Goal: Book appointment/travel/reservation

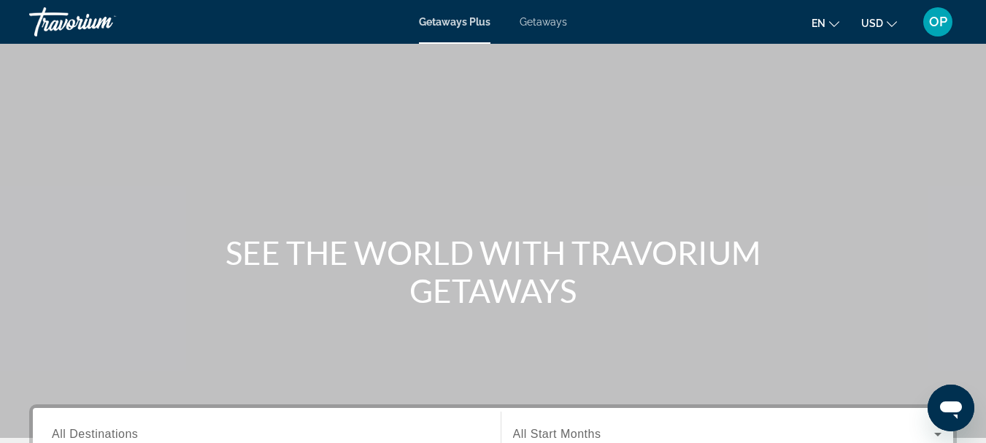
click at [531, 26] on span "Getaways" at bounding box center [543, 22] width 47 height 12
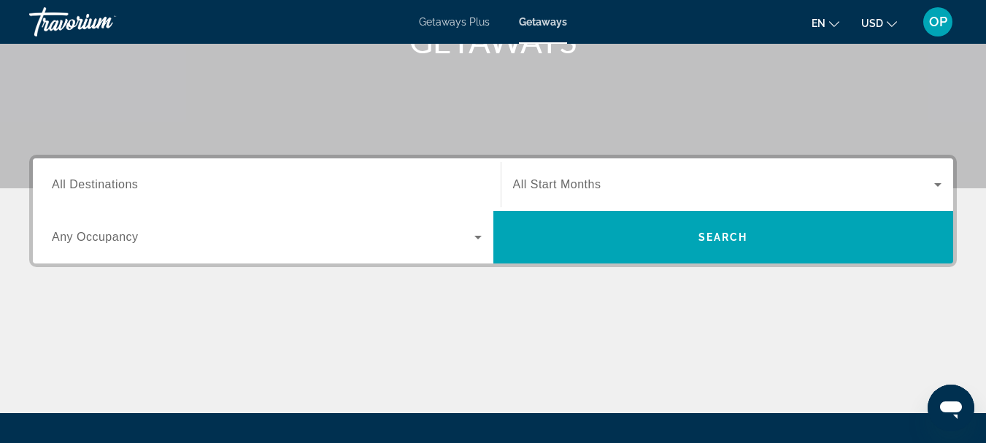
scroll to position [253, 0]
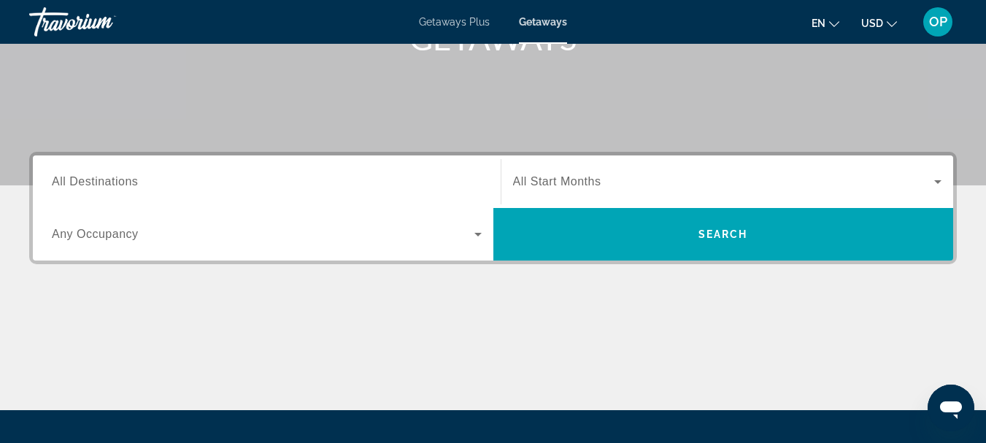
click at [227, 169] on div "Search widget" at bounding box center [267, 182] width 430 height 42
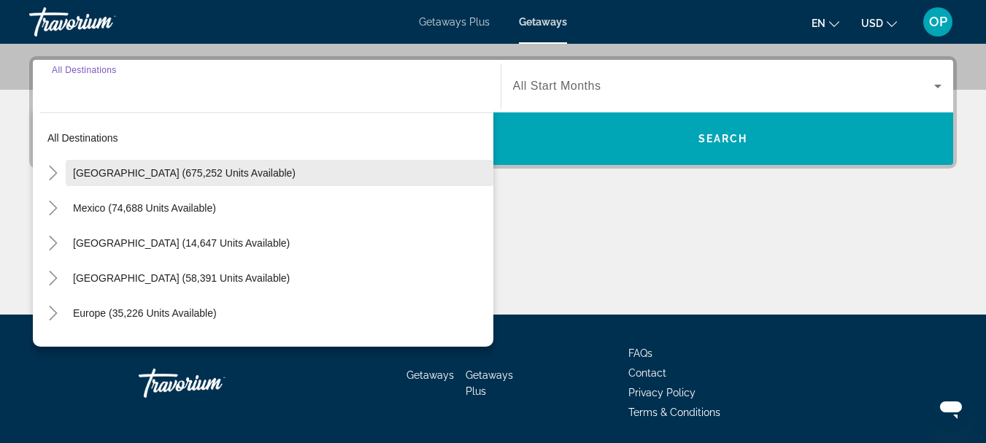
scroll to position [357, 0]
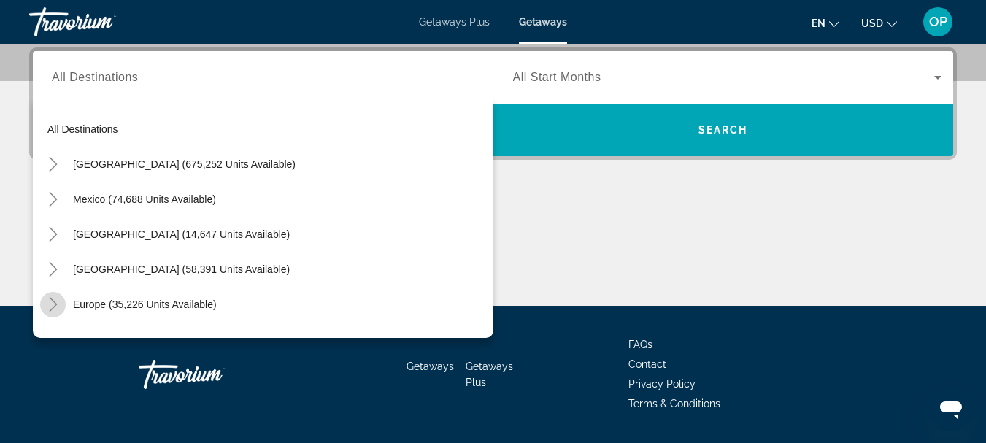
click at [58, 301] on icon "Toggle Europe (35,226 units available)" at bounding box center [53, 304] width 15 height 15
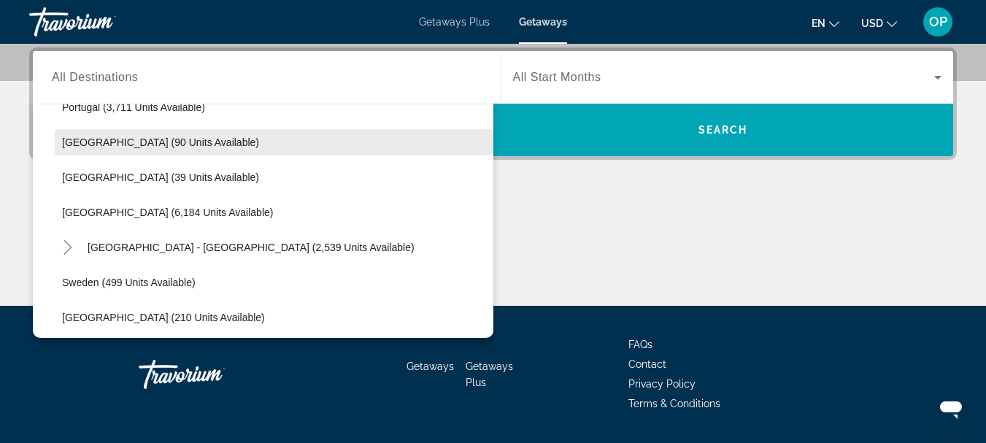
scroll to position [683, 0]
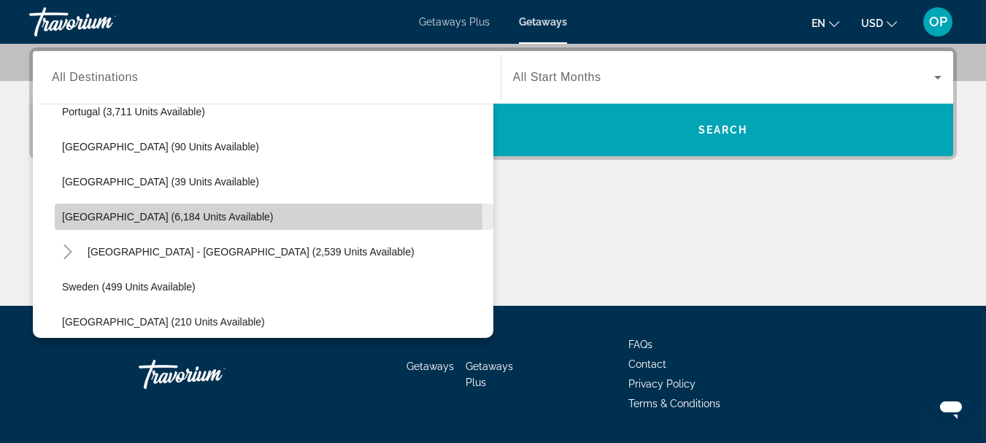
click at [128, 224] on span "Search widget" at bounding box center [274, 216] width 439 height 35
type input "**********"
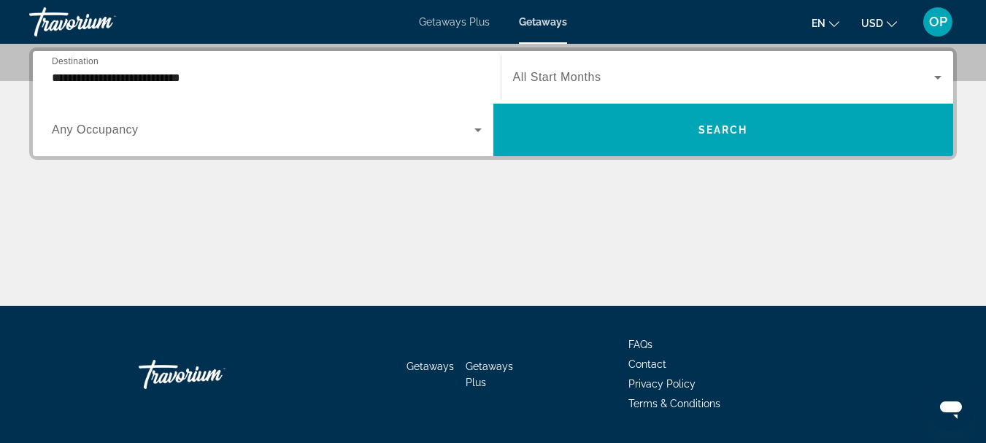
click at [588, 64] on div "Search widget" at bounding box center [727, 77] width 429 height 41
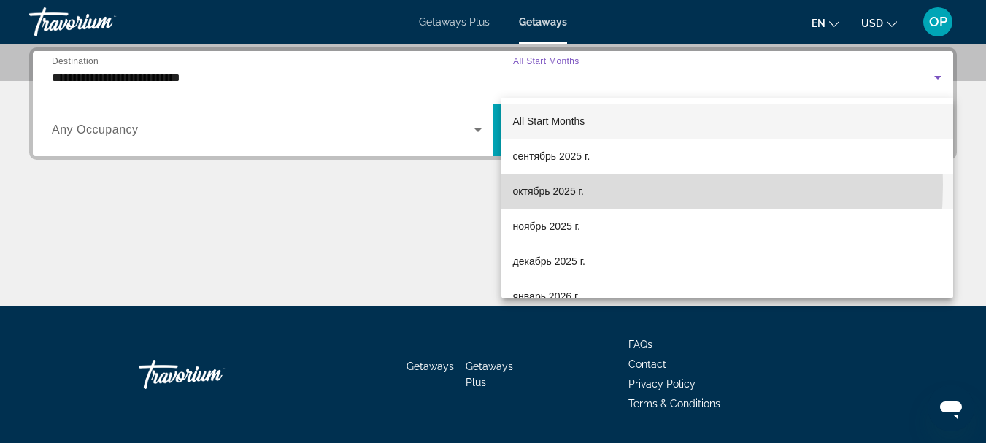
click at [544, 185] on span "октябрь 2025 г." at bounding box center [548, 191] width 71 height 18
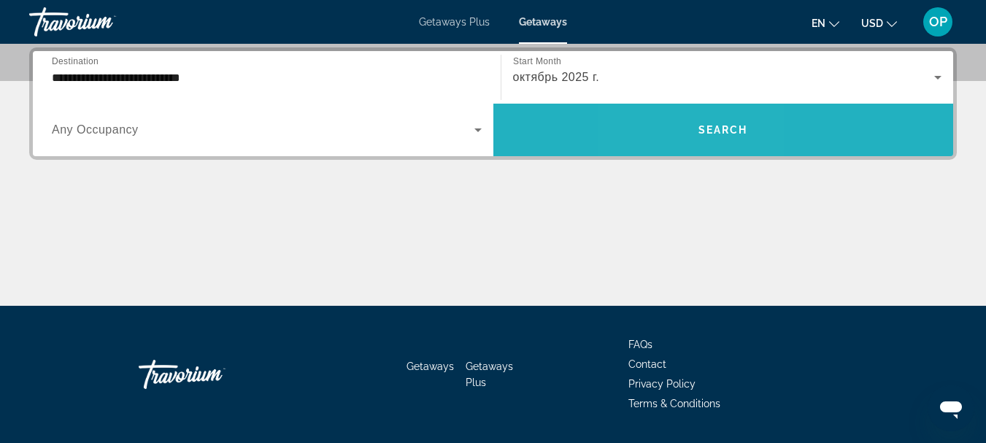
click at [684, 123] on span "Search widget" at bounding box center [723, 129] width 461 height 35
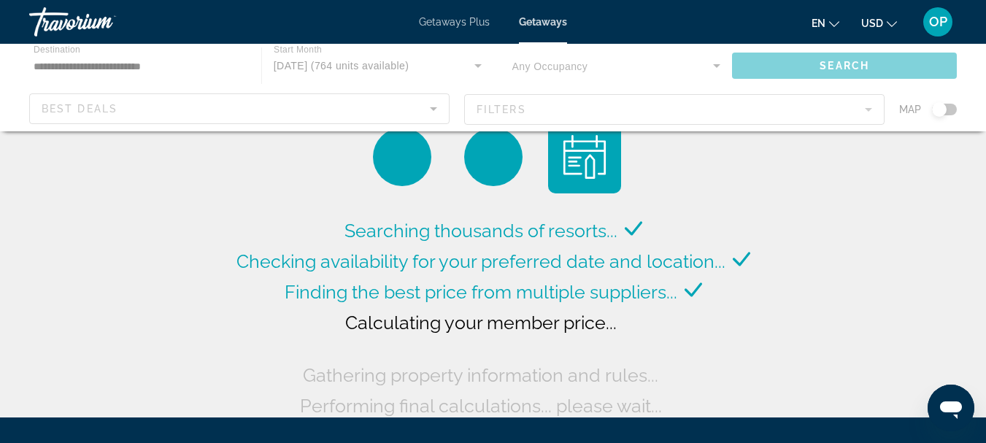
click at [944, 109] on div "Main content" at bounding box center [493, 88] width 986 height 88
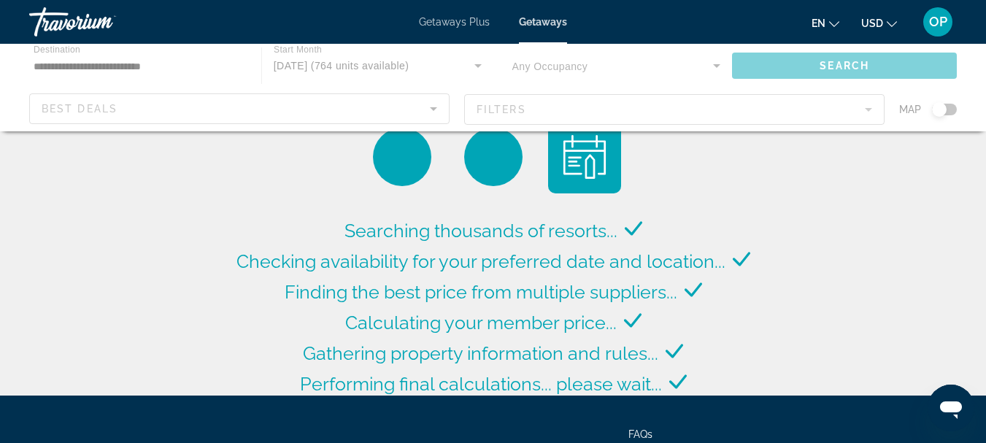
click at [944, 109] on div "Main content" at bounding box center [493, 88] width 986 height 88
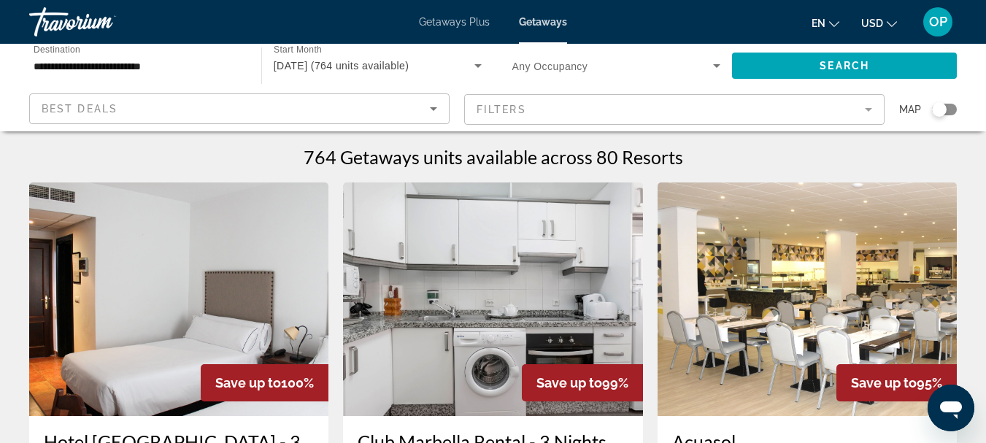
click at [944, 109] on div "Search widget" at bounding box center [939, 109] width 15 height 15
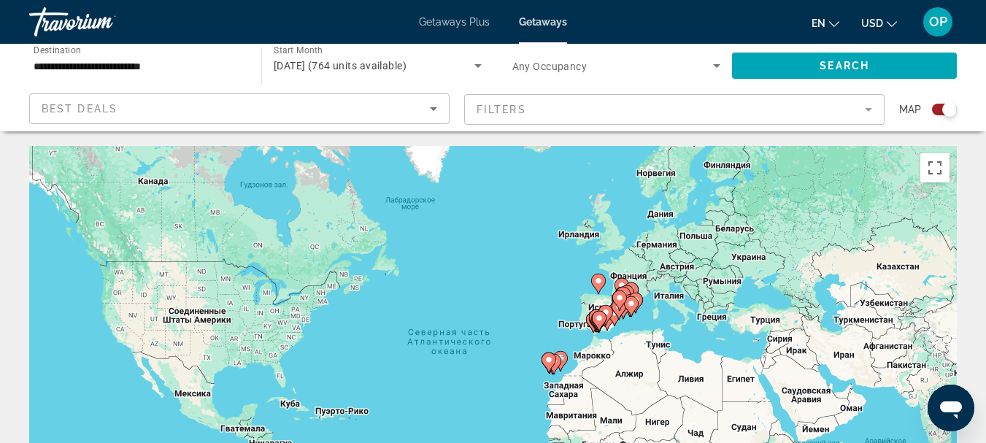
click at [628, 306] on image "Main content" at bounding box center [631, 303] width 9 height 9
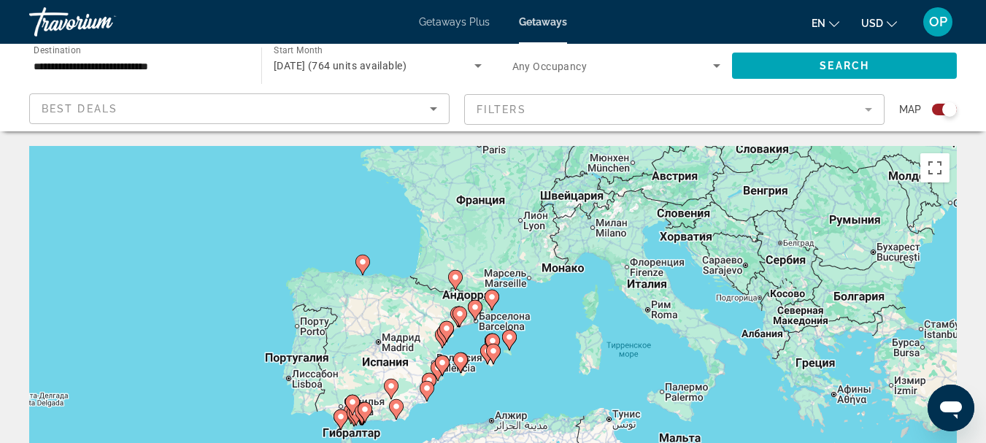
click at [486, 351] on gmp-advanced-marker "Main content" at bounding box center [493, 354] width 15 height 22
type input "**********"
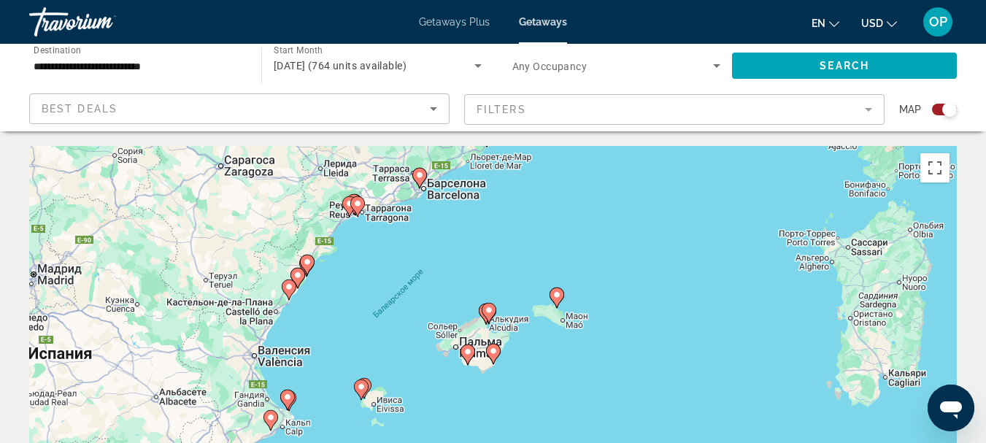
click at [486, 355] on gmp-advanced-marker "Main content" at bounding box center [493, 354] width 15 height 22
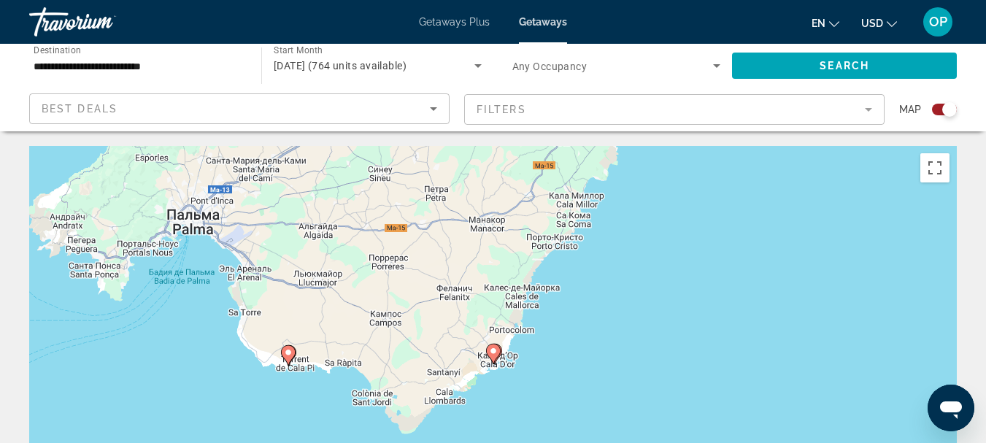
click at [290, 356] on image "Main content" at bounding box center [288, 352] width 9 height 9
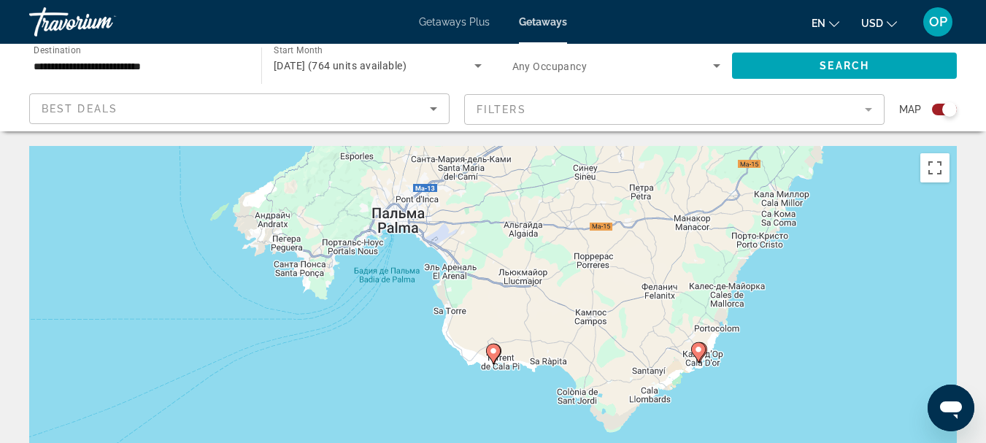
click at [494, 361] on icon "Main content" at bounding box center [492, 354] width 13 height 19
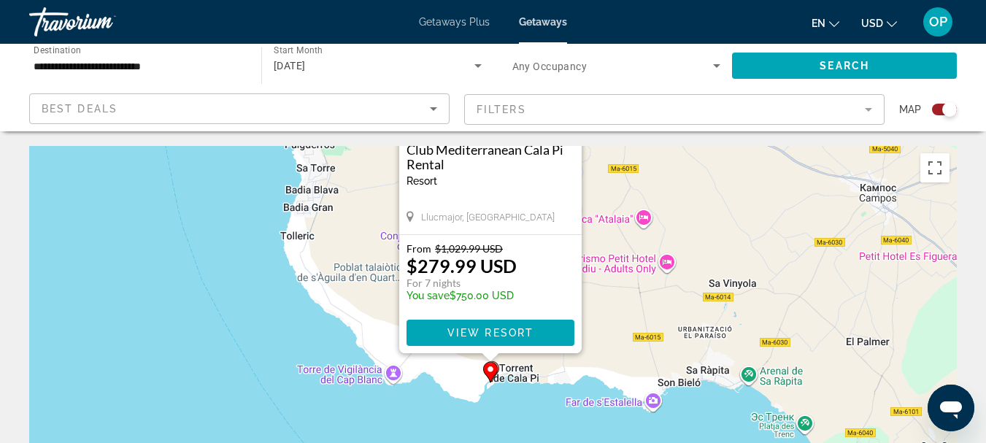
drag, startPoint x: 696, startPoint y: 388, endPoint x: 581, endPoint y: 264, distance: 168.9
click at [653, 211] on div "Чтобы активировать перетаскивание с помощью клавиатуры, нажмите Alt + Ввод. Пос…" at bounding box center [493, 365] width 928 height 438
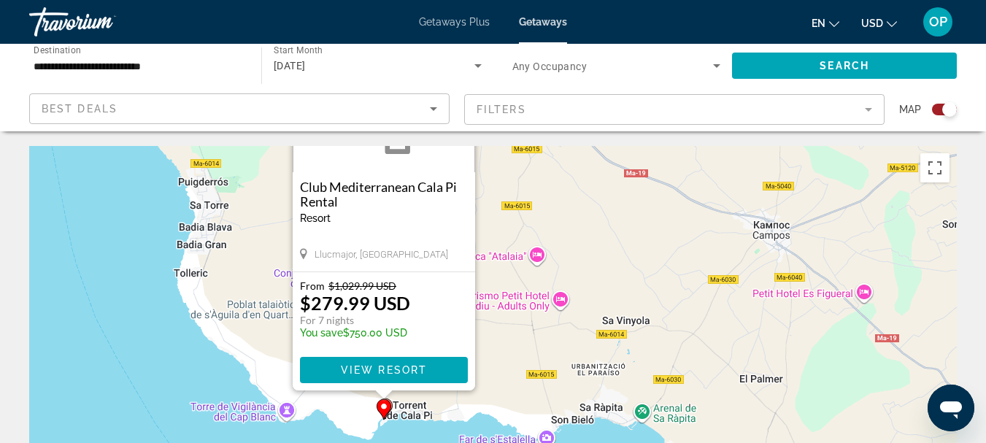
click at [390, 402] on icon "Main content" at bounding box center [384, 409] width 15 height 20
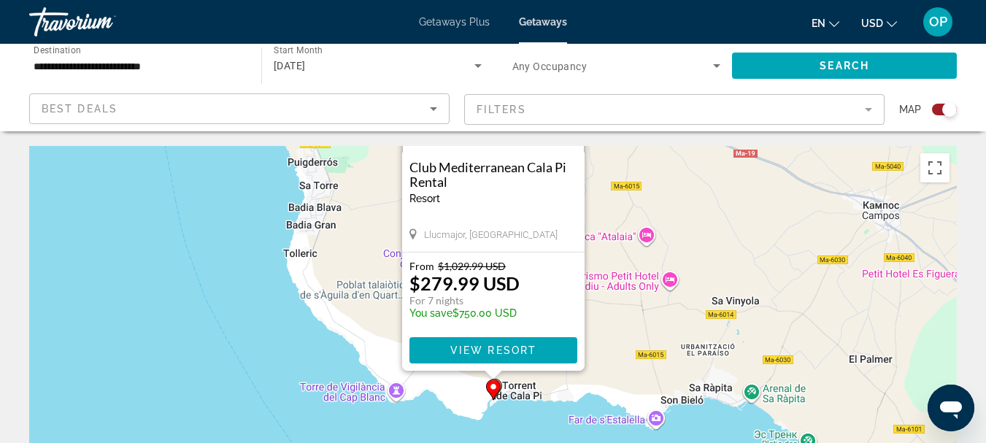
drag, startPoint x: 510, startPoint y: 407, endPoint x: 616, endPoint y: 244, distance: 195.2
click at [620, 240] on div "Чтобы активировать перетаскивание с помощью клавиатуры, нажмите Alt + Ввод. Пос…" at bounding box center [493, 365] width 928 height 438
click at [499, 380] on gmp-advanced-marker "Main content" at bounding box center [493, 390] width 15 height 22
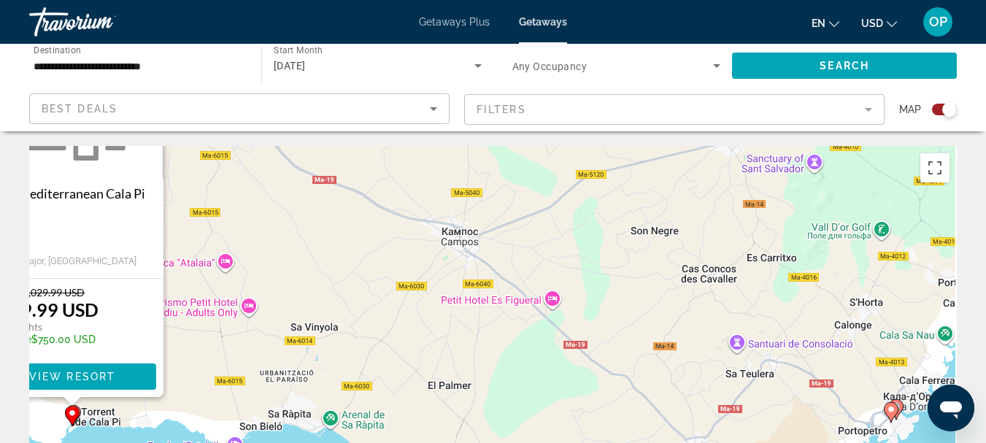
drag, startPoint x: 756, startPoint y: 331, endPoint x: 255, endPoint y: 203, distance: 516.8
click at [255, 203] on div "Чтобы активировать перетаскивание с помощью клавиатуры, нажмите Alt + Ввод. Пос…" at bounding box center [493, 365] width 928 height 438
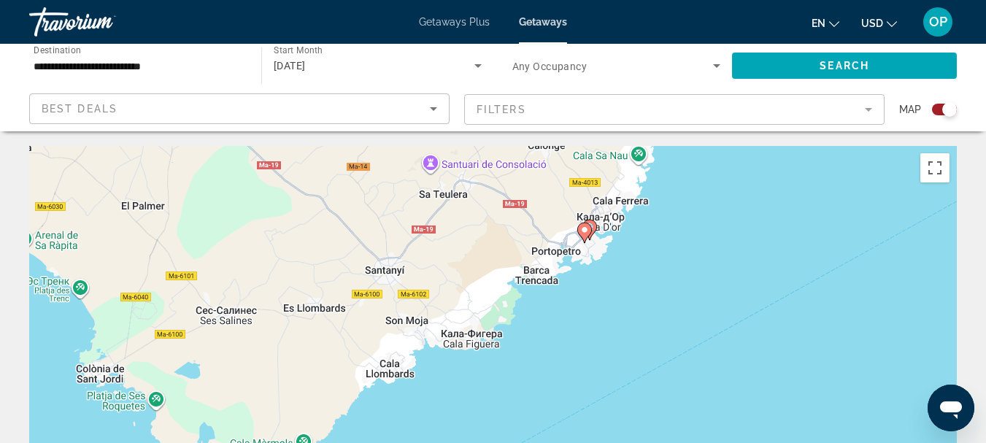
drag, startPoint x: 610, startPoint y: 234, endPoint x: 478, endPoint y: 55, distance: 221.9
click at [586, 231] on image "Main content" at bounding box center [584, 230] width 9 height 9
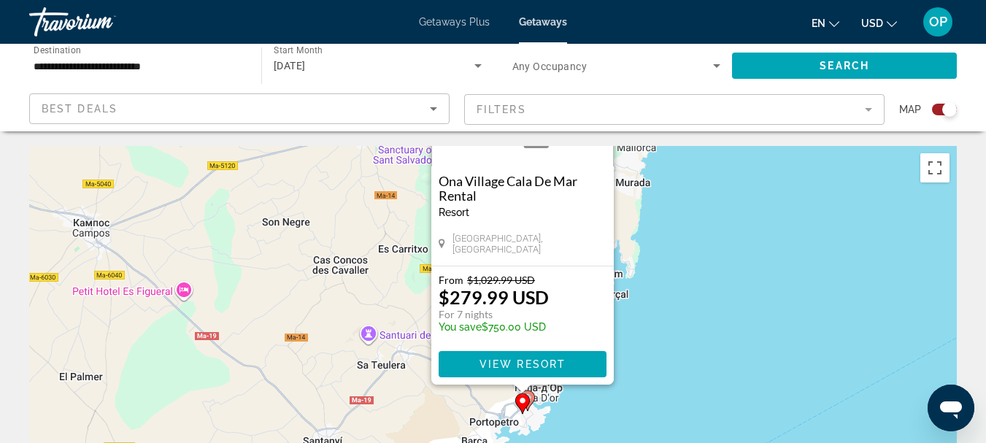
drag, startPoint x: 618, startPoint y: 319, endPoint x: 649, endPoint y: 163, distance: 159.2
click at [649, 163] on div "Чтобы активировать перетаскивание с помощью клавиатуры, нажмите Alt + Ввод. Пос…" at bounding box center [493, 365] width 928 height 438
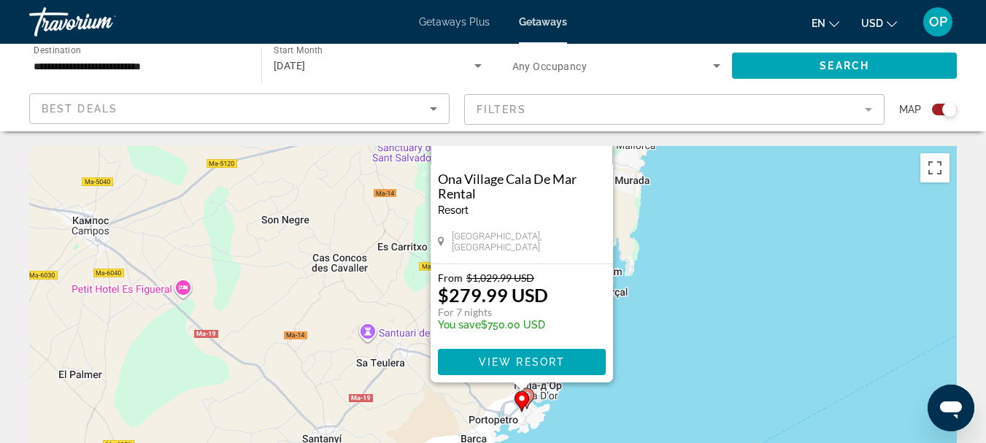
click at [529, 393] on image "Main content" at bounding box center [527, 395] width 9 height 9
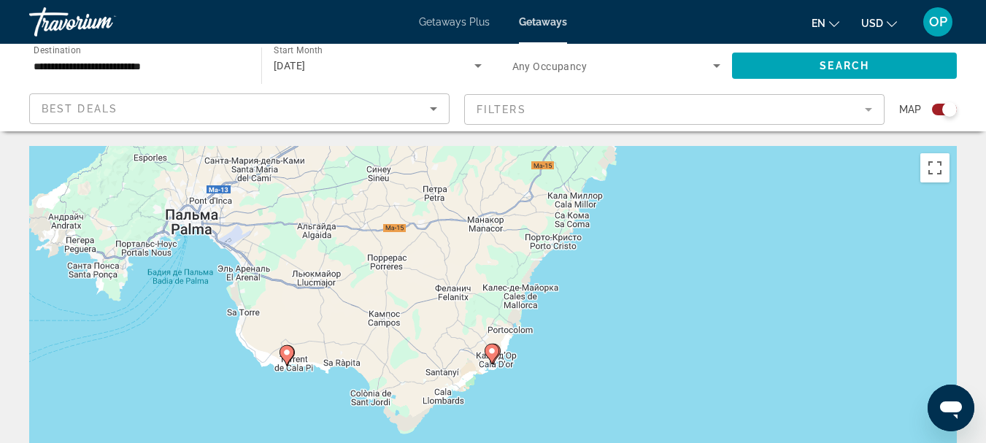
click at [499, 354] on icon "Main content" at bounding box center [492, 354] width 15 height 20
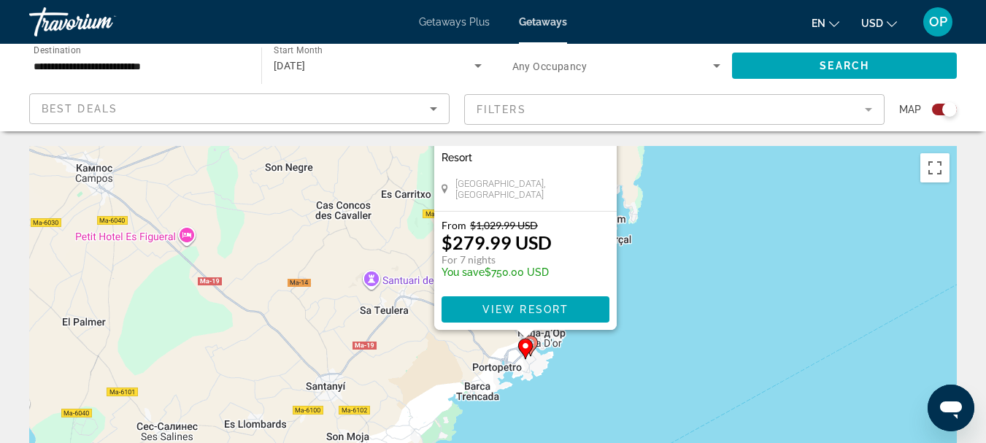
drag, startPoint x: 661, startPoint y: 341, endPoint x: 691, endPoint y: 135, distance: 208.0
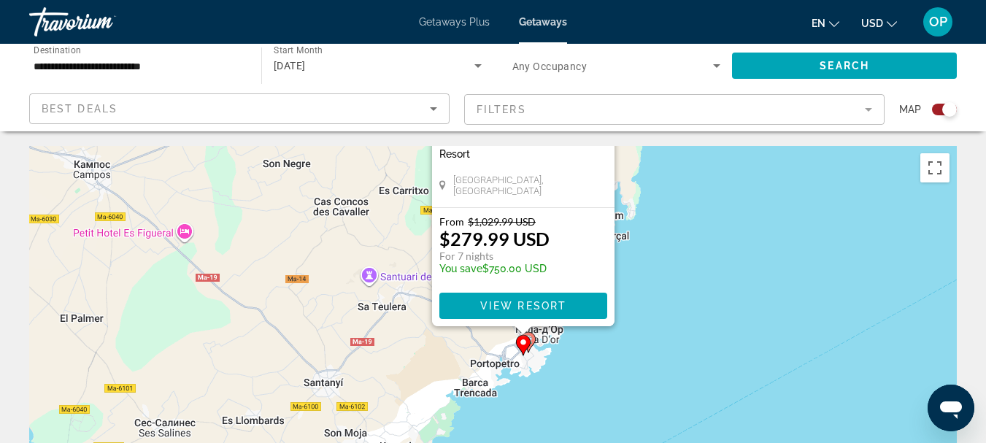
click at [534, 336] on icon "Main content" at bounding box center [527, 342] width 13 height 19
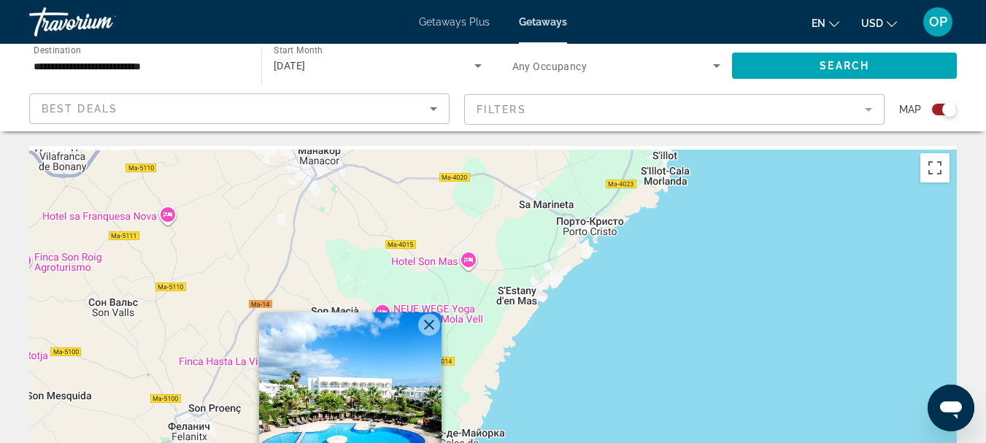
drag, startPoint x: 658, startPoint y: 253, endPoint x: 516, endPoint y: 384, distance: 192.7
click at [516, 383] on div "Чтобы активировать перетаскивание с помощью клавиатуры, нажмите Alt + Ввод. Пос…" at bounding box center [493, 365] width 928 height 438
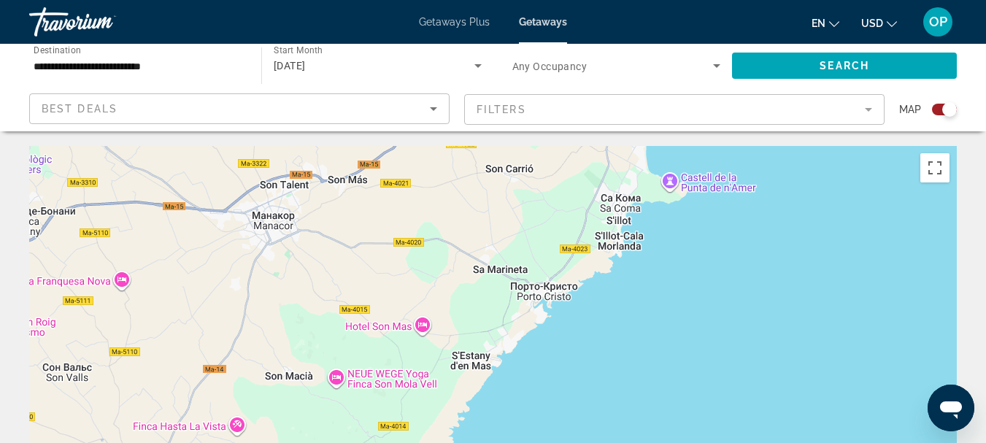
drag, startPoint x: 637, startPoint y: 238, endPoint x: 567, endPoint y: 399, distance: 175.9
click at [567, 399] on div "Main content" at bounding box center [493, 365] width 928 height 438
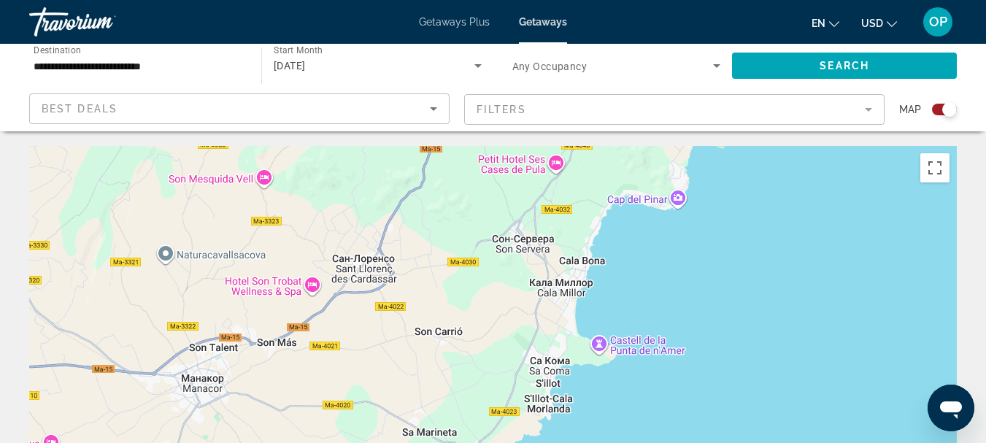
drag, startPoint x: 642, startPoint y: 212, endPoint x: 598, endPoint y: 347, distance: 142.9
click at [598, 346] on div "Main content" at bounding box center [493, 365] width 928 height 438
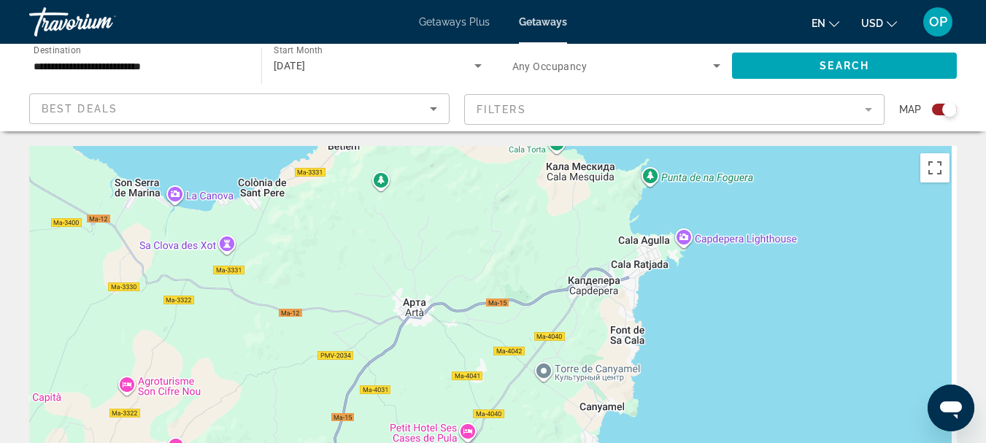
drag, startPoint x: 573, startPoint y: 342, endPoint x: 569, endPoint y: 358, distance: 16.5
click at [570, 358] on div "Main content" at bounding box center [493, 365] width 928 height 438
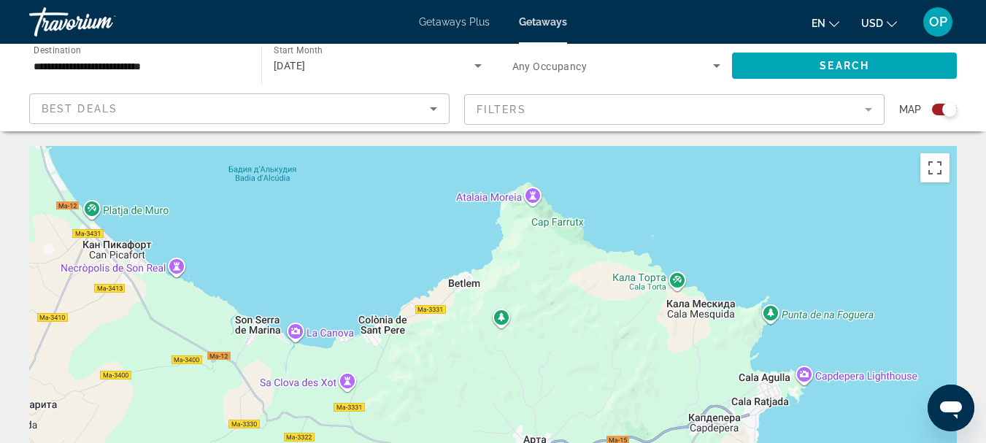
drag, startPoint x: 594, startPoint y: 226, endPoint x: 723, endPoint y: 323, distance: 161.5
click at [723, 323] on div "Main content" at bounding box center [493, 365] width 928 height 438
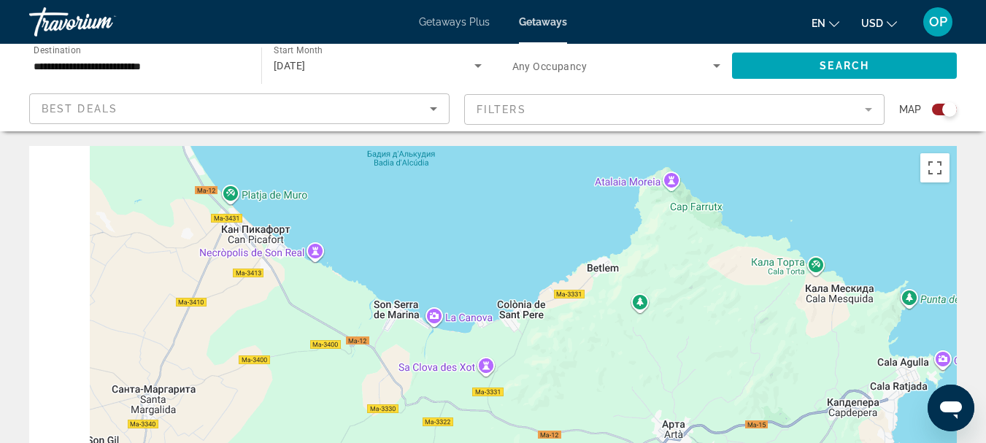
drag, startPoint x: 526, startPoint y: 236, endPoint x: 812, endPoint y: 223, distance: 286.5
click at [812, 222] on div "Чтобы активировать перетаскивание с помощью клавиатуры, нажмите Alt + Ввод. Пос…" at bounding box center [493, 365] width 928 height 438
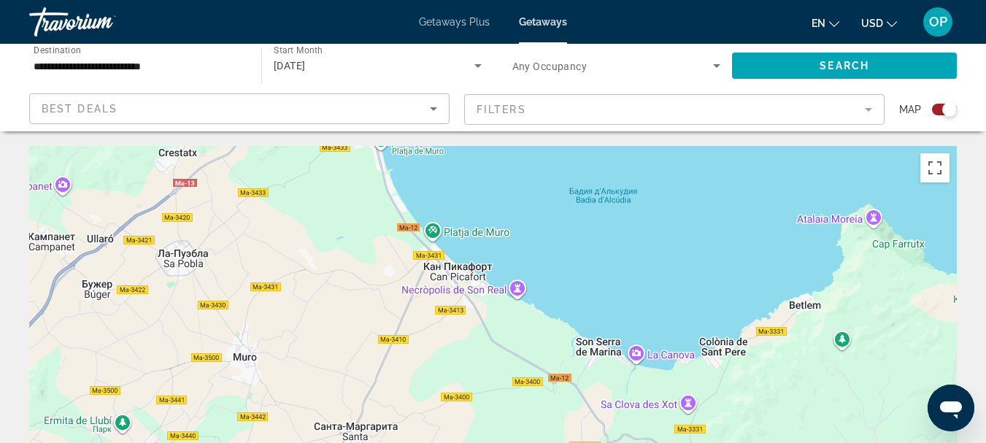
drag, startPoint x: 467, startPoint y: 186, endPoint x: 745, endPoint y: 309, distance: 304.0
click at [741, 308] on div "Чтобы активировать перетаскивание с помощью клавиатуры, нажмите Alt + Ввод. Пос…" at bounding box center [493, 365] width 928 height 438
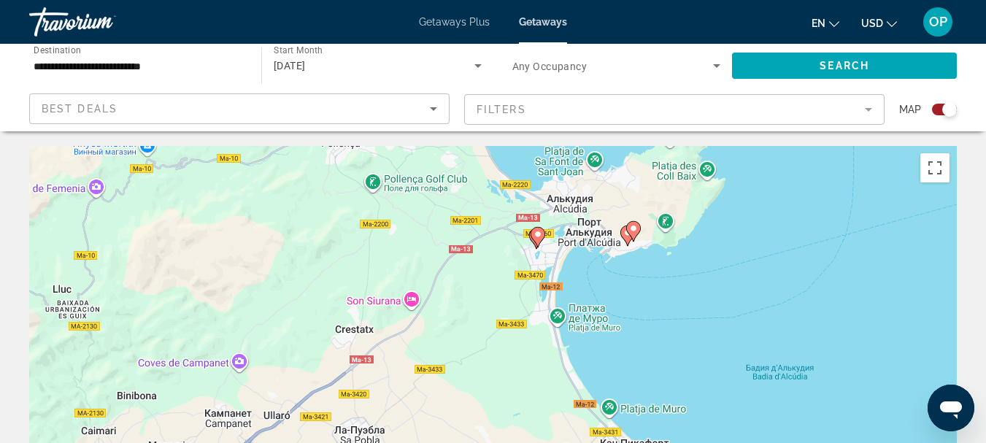
drag, startPoint x: 750, startPoint y: 254, endPoint x: 518, endPoint y: 288, distance: 234.6
click at [518, 288] on div "Чтобы активировать перетаскивание с помощью клавиатуры, нажмите Alt + Ввод. Пос…" at bounding box center [493, 365] width 928 height 438
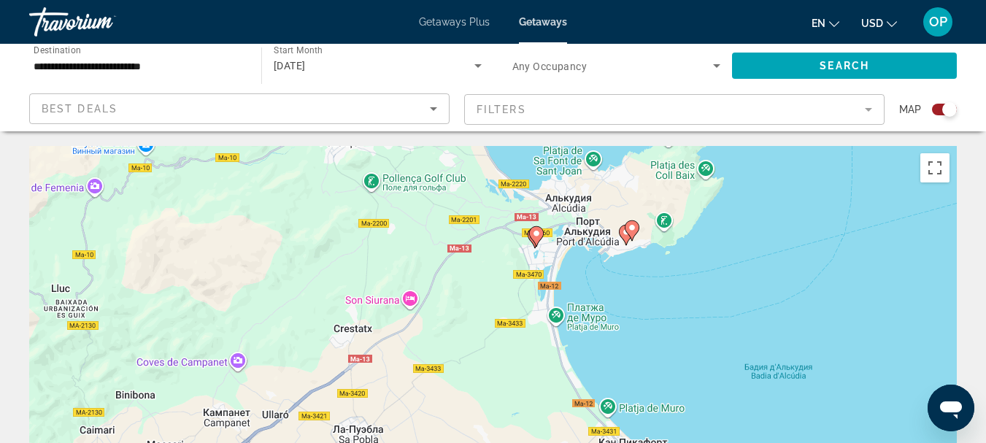
click at [633, 230] on image "Main content" at bounding box center [632, 227] width 9 height 9
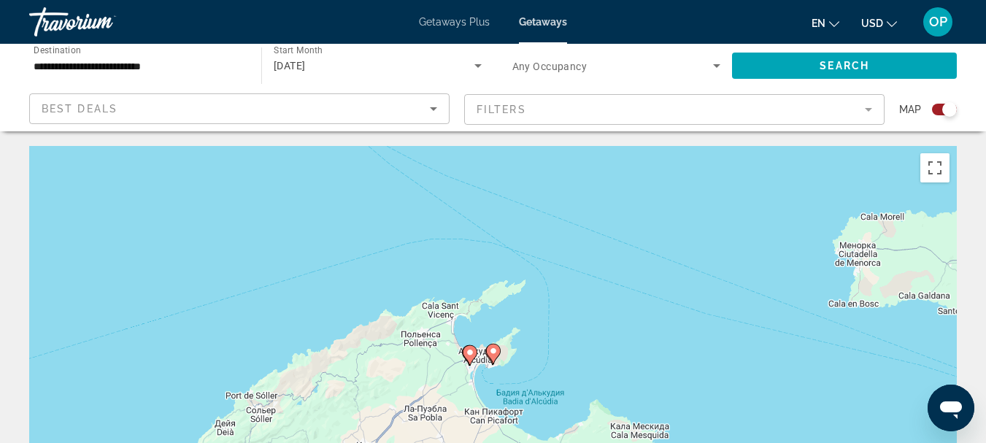
click at [493, 356] on icon "Main content" at bounding box center [492, 354] width 13 height 19
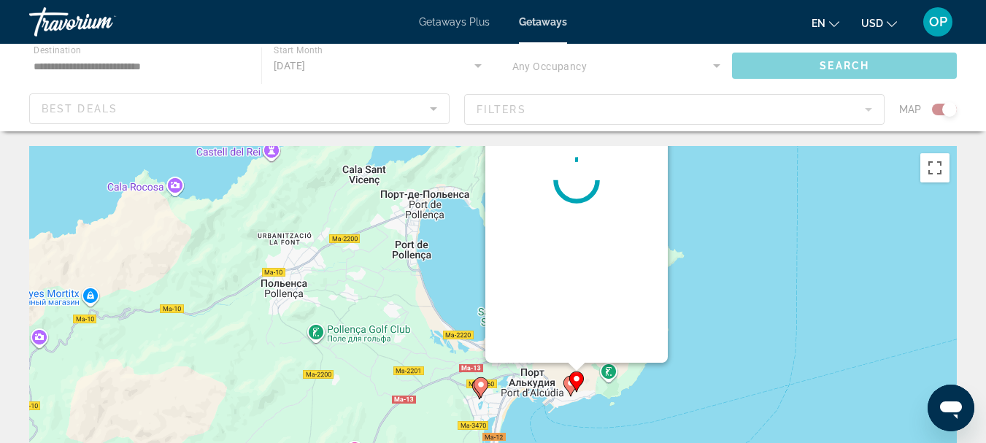
drag, startPoint x: 623, startPoint y: 401, endPoint x: 697, endPoint y: 194, distance: 220.0
click at [697, 194] on div "Чтобы активировать перетаскивание с помощью клавиатуры, нажмите Alt + Ввод. Пос…" at bounding box center [493, 365] width 928 height 438
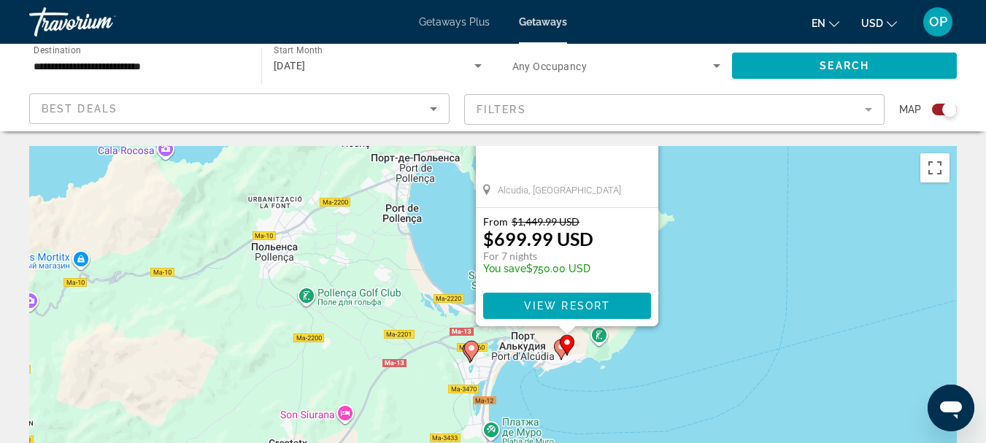
click at [562, 355] on gmp-advanced-marker "Main content" at bounding box center [567, 345] width 15 height 22
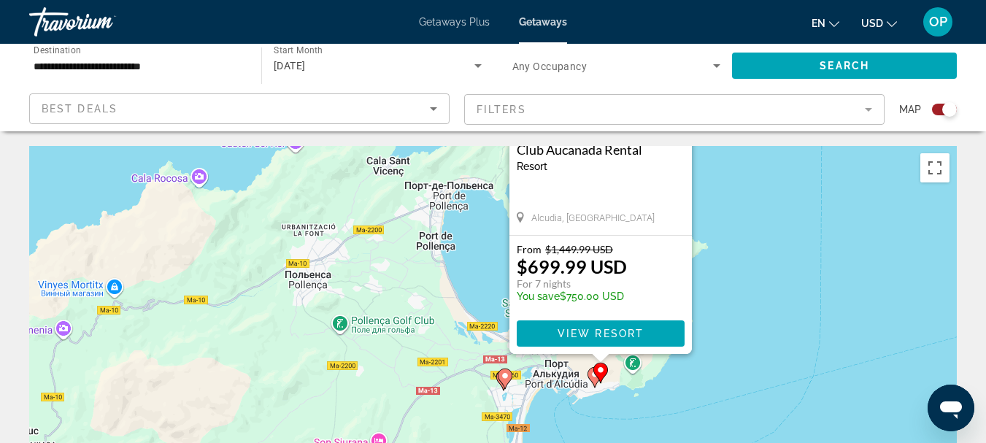
drag, startPoint x: 716, startPoint y: 238, endPoint x: 721, endPoint y: 169, distance: 69.5
click at [721, 169] on div "Чтобы активировать перетаскивание с помощью клавиатуры, нажмите Alt + Ввод. Пос…" at bounding box center [493, 365] width 928 height 438
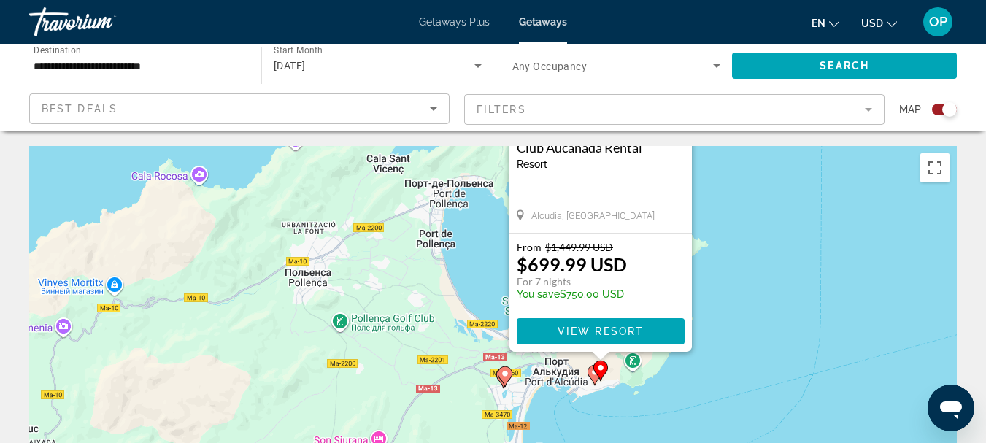
click at [590, 369] on icon "Main content" at bounding box center [594, 375] width 13 height 19
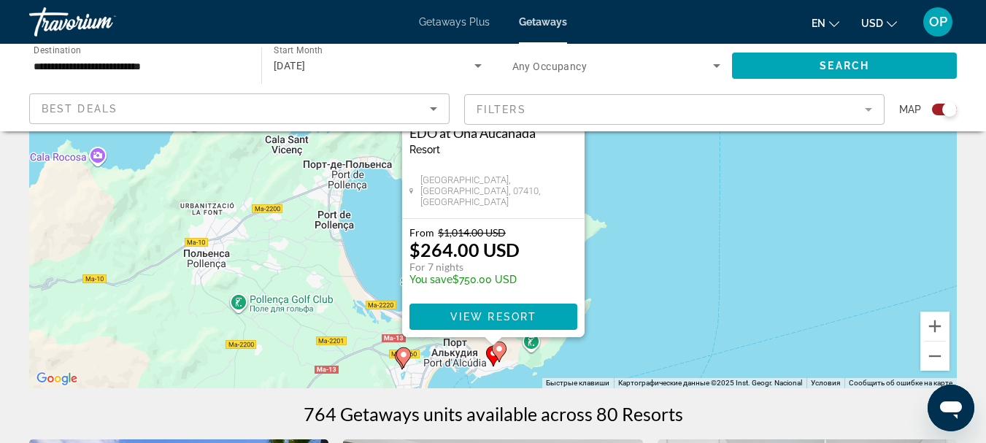
scroll to position [201, 0]
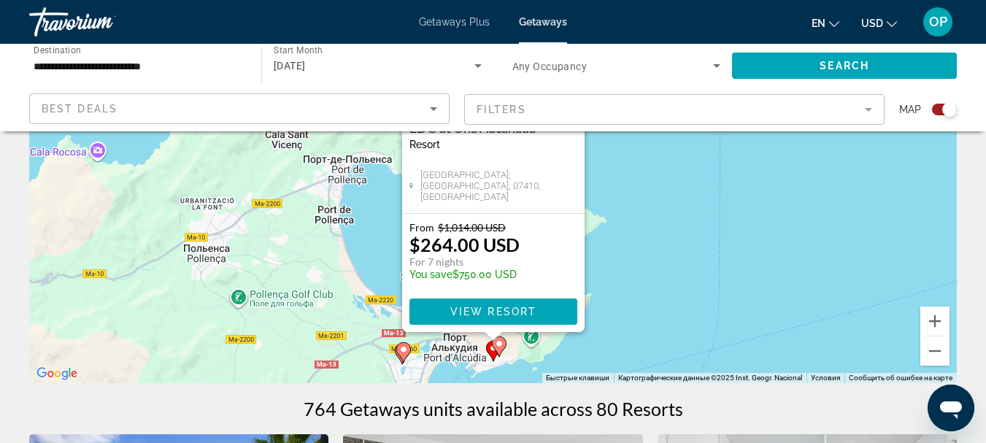
click at [407, 350] on image "Main content" at bounding box center [403, 349] width 9 height 9
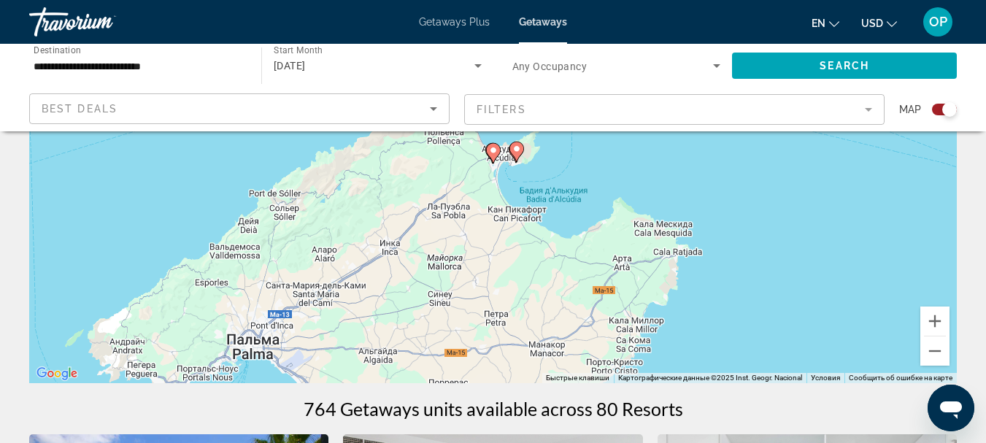
click at [496, 151] on image "Main content" at bounding box center [493, 150] width 9 height 9
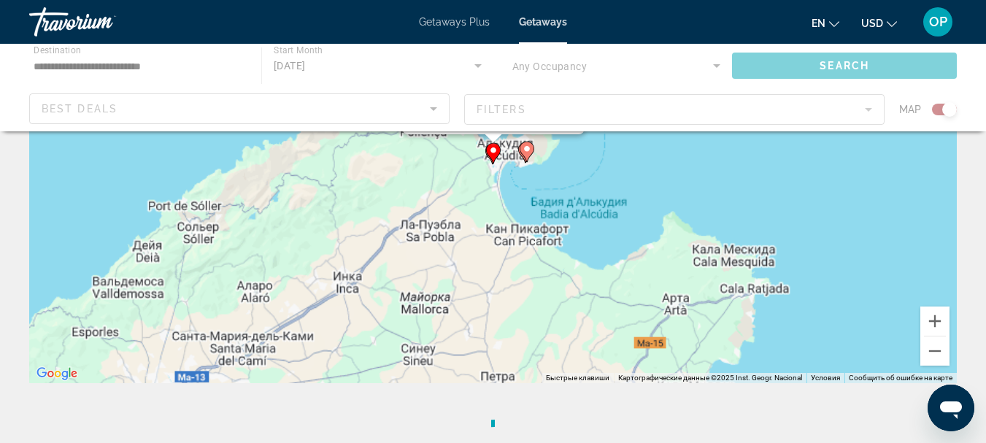
scroll to position [0, 0]
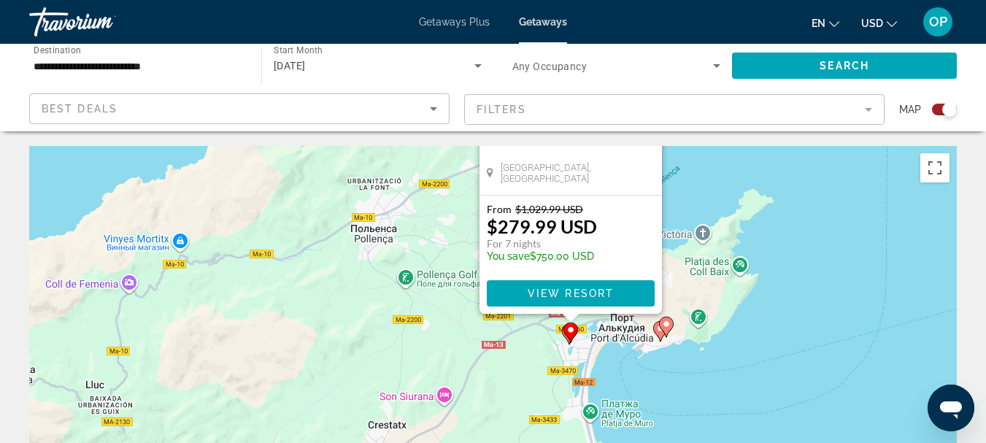
drag, startPoint x: 681, startPoint y: 332, endPoint x: 756, endPoint y: 115, distance: 230.2
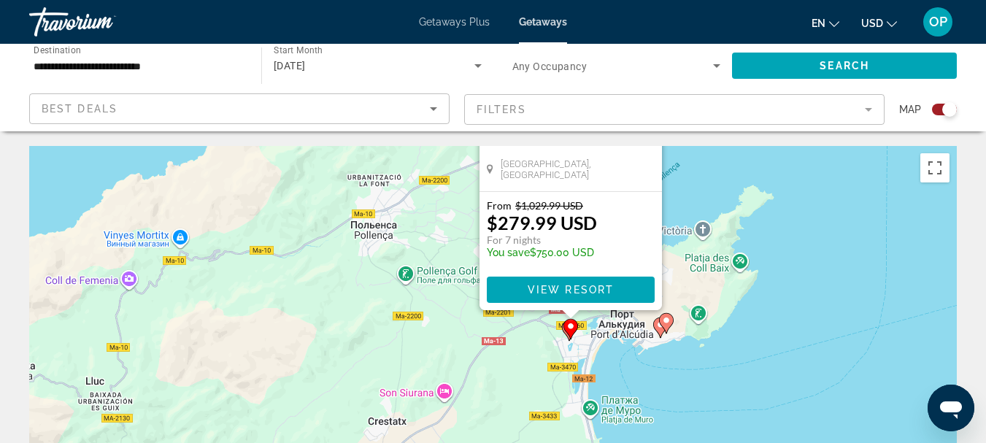
click at [569, 339] on gmp-advanced-marker "Main content" at bounding box center [571, 329] width 15 height 22
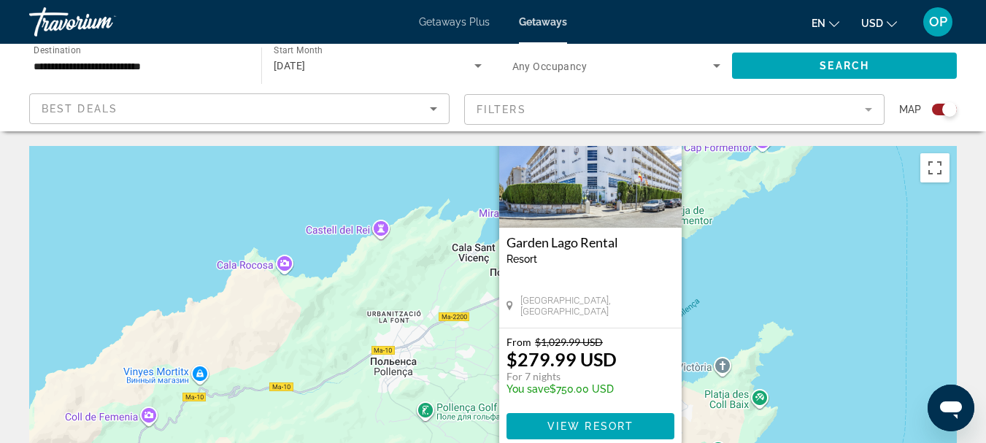
drag, startPoint x: 713, startPoint y: 365, endPoint x: 754, endPoint y: 185, distance: 184.9
click at [754, 185] on div "Чтобы активировать перетаскивание с помощью клавиатуры, нажмите Alt + Ввод. Пос…" at bounding box center [493, 365] width 928 height 438
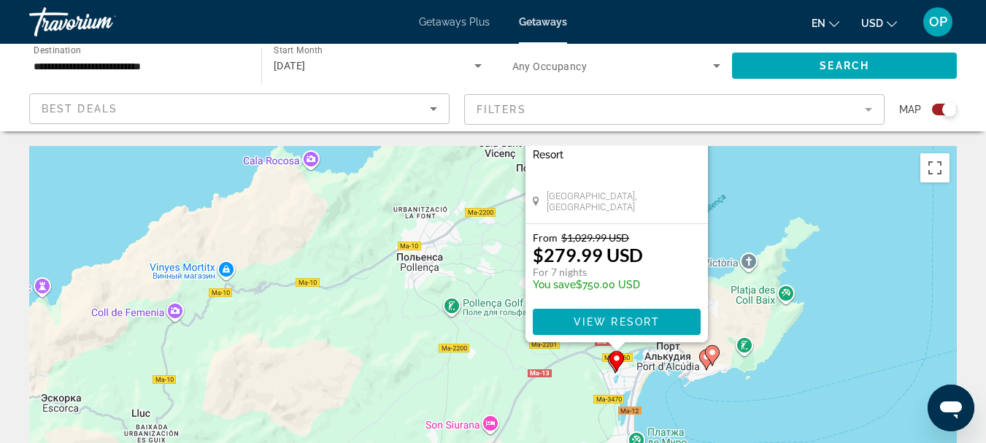
click at [611, 364] on gmp-advanced-marker "Main content" at bounding box center [617, 361] width 15 height 22
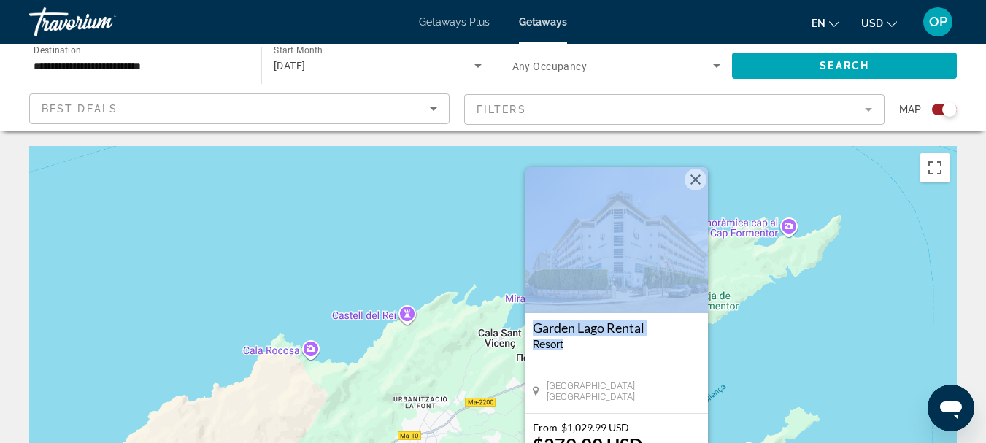
drag, startPoint x: 611, startPoint y: 364, endPoint x: 676, endPoint y: 227, distance: 151.8
click at [664, 215] on div "Garden Lago Rental Resort - This is an adults only resort Puerto de Alcudia, Sp…" at bounding box center [617, 290] width 182 height 246
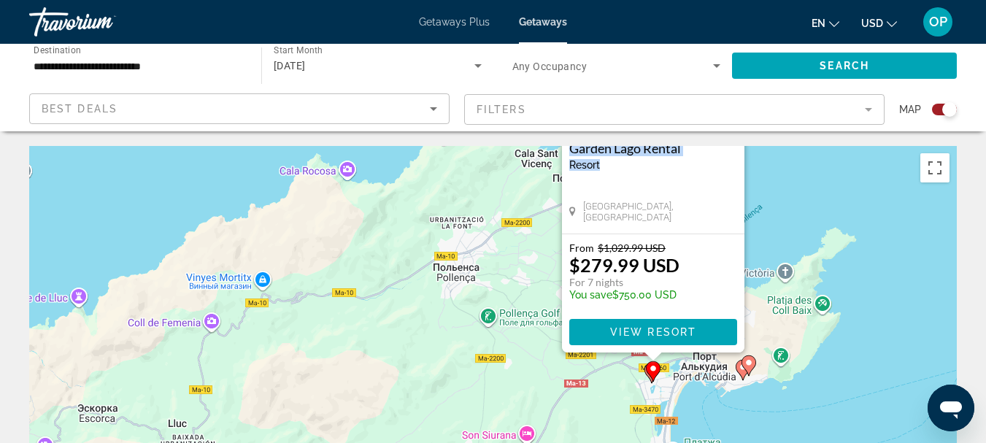
drag, startPoint x: 732, startPoint y: 367, endPoint x: 737, endPoint y: 219, distance: 148.3
click at [769, 182] on div "Чтобы активировать перетаскивание с помощью клавиатуры, нажмите Alt + Ввод. Пос…" at bounding box center [493, 365] width 928 height 438
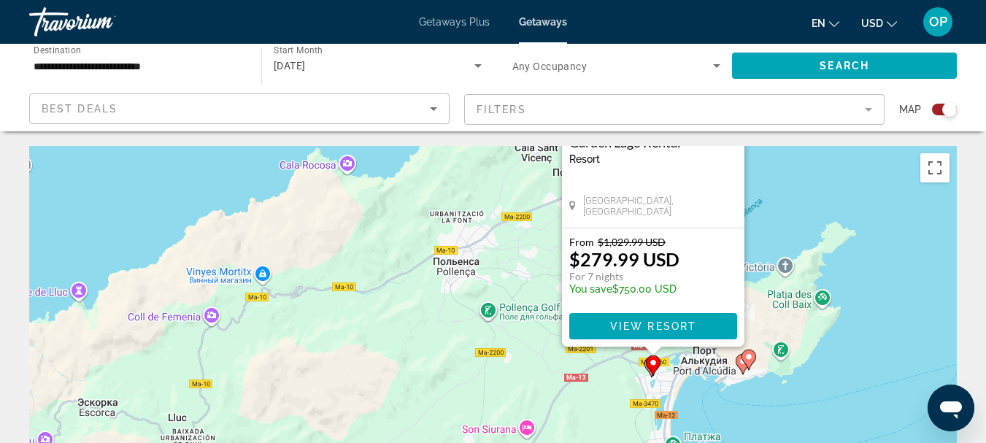
click at [650, 373] on gmp-advanced-marker "Main content" at bounding box center [653, 366] width 15 height 22
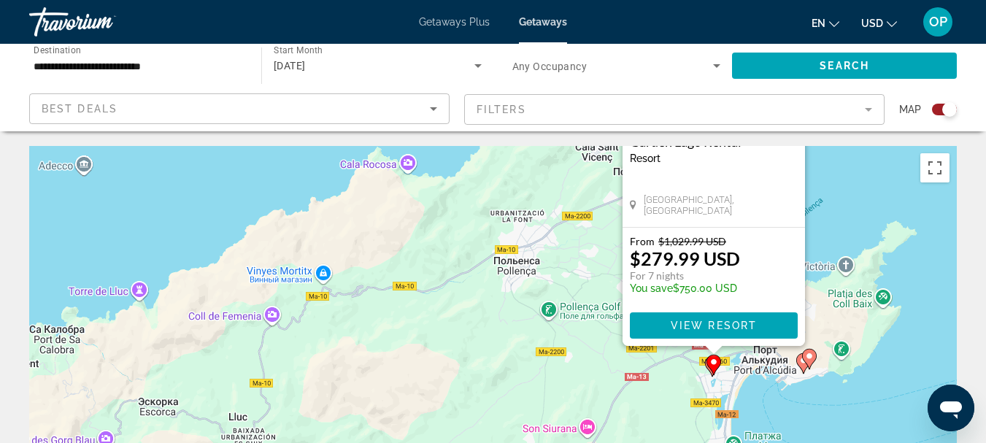
drag, startPoint x: 751, startPoint y: 377, endPoint x: 813, endPoint y: 179, distance: 207.3
click at [814, 179] on div "Чтобы активировать перетаскивание с помощью клавиатуры, нажмите Alt + Ввод. Пос…" at bounding box center [493, 365] width 928 height 438
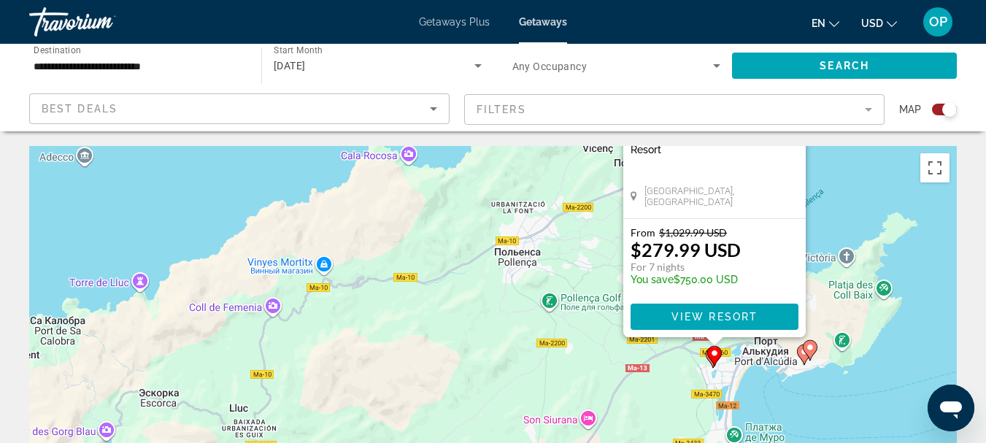
click at [707, 360] on gmp-advanced-marker "Main content" at bounding box center [714, 356] width 15 height 22
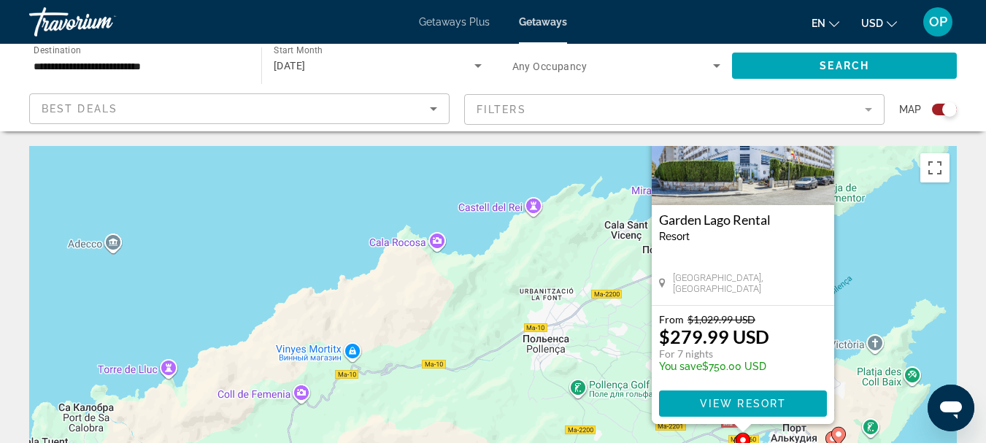
drag, startPoint x: 834, startPoint y: 279, endPoint x: 846, endPoint y: 223, distance: 56.7
click at [846, 223] on div "Чтобы активировать перетаскивание с помощью клавиатуры, нажмите Alt + Ввод. Пос…" at bounding box center [493, 365] width 928 height 438
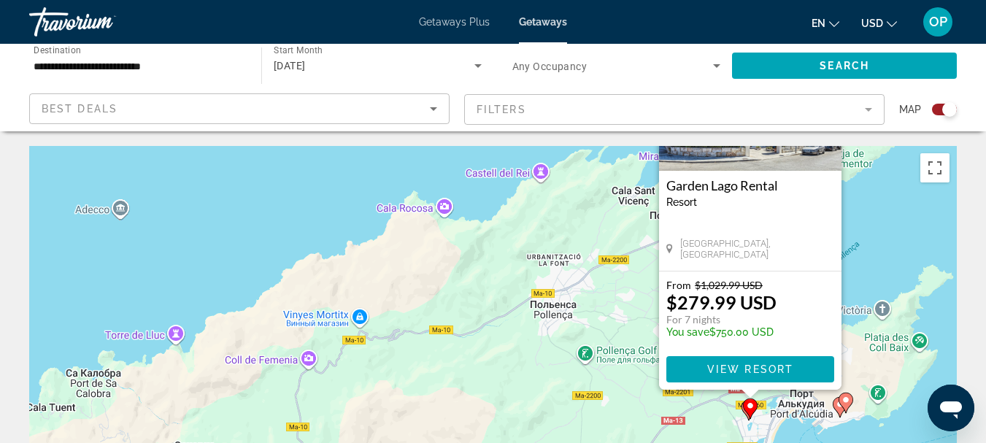
click at [743, 410] on gmp-advanced-marker "Main content" at bounding box center [750, 409] width 15 height 22
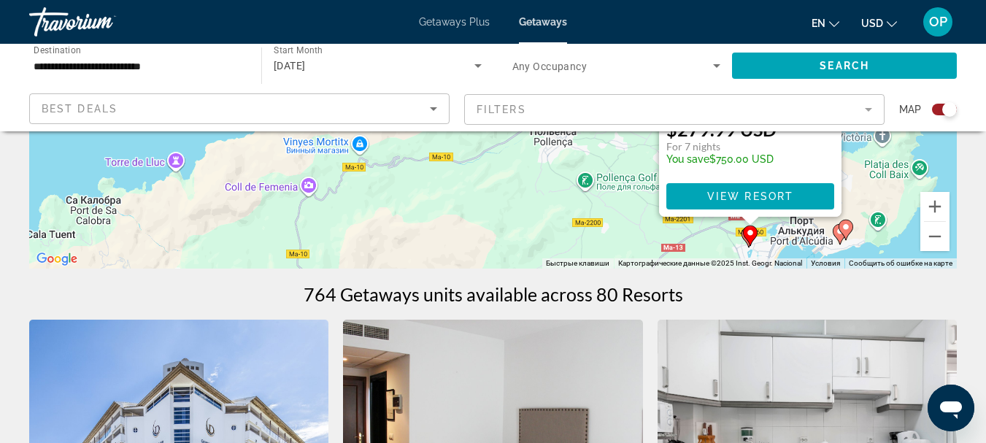
scroll to position [291, 0]
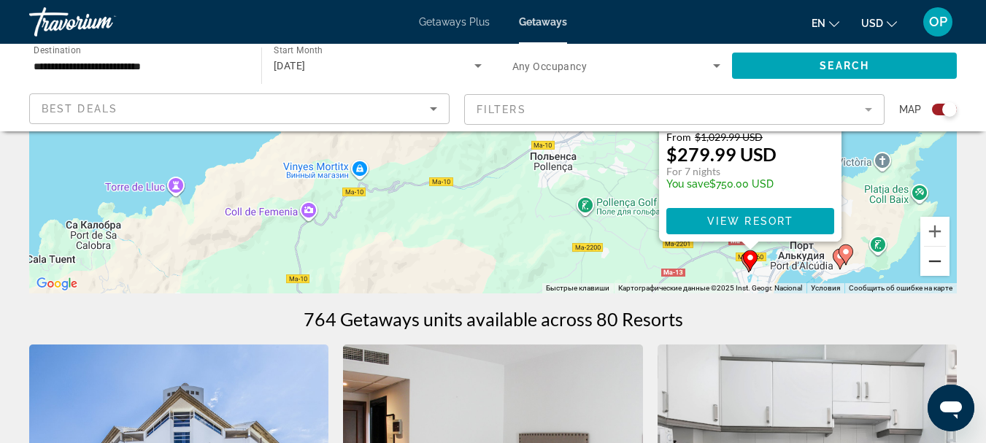
click at [932, 261] on button "Уменьшить" at bounding box center [935, 261] width 29 height 29
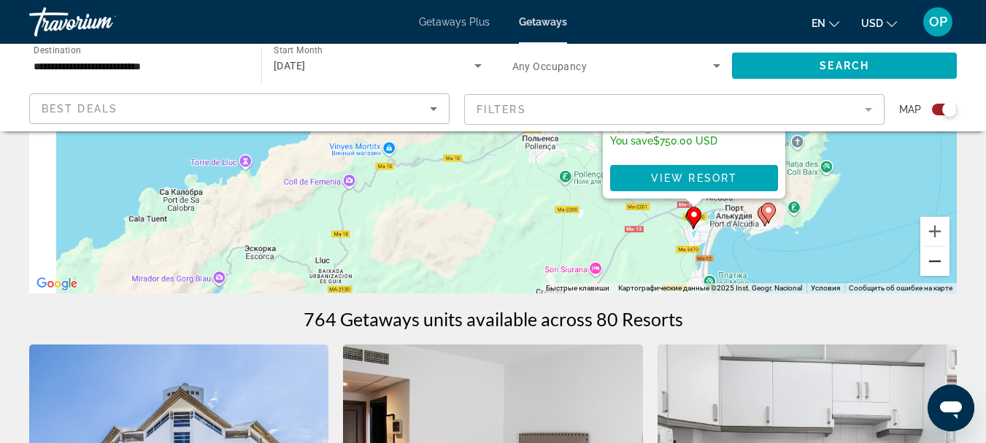
click at [932, 261] on button "Уменьшить" at bounding box center [935, 261] width 29 height 29
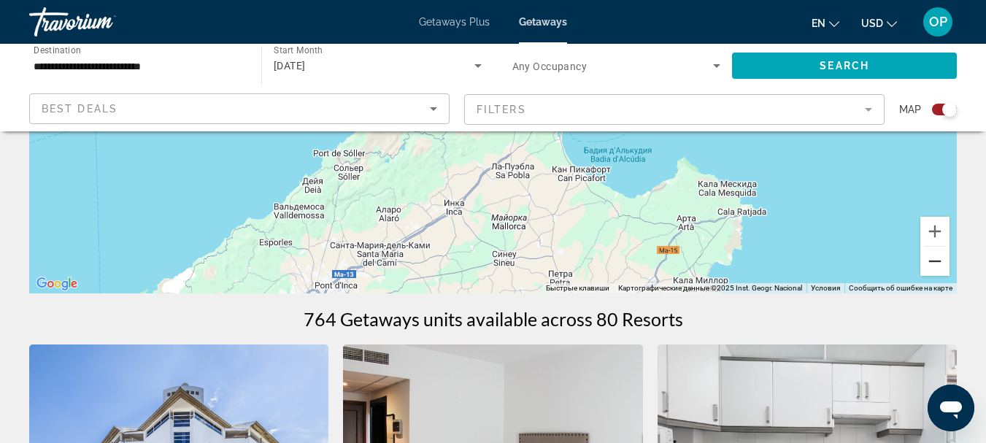
click at [930, 267] on button "Уменьшить" at bounding box center [935, 261] width 29 height 29
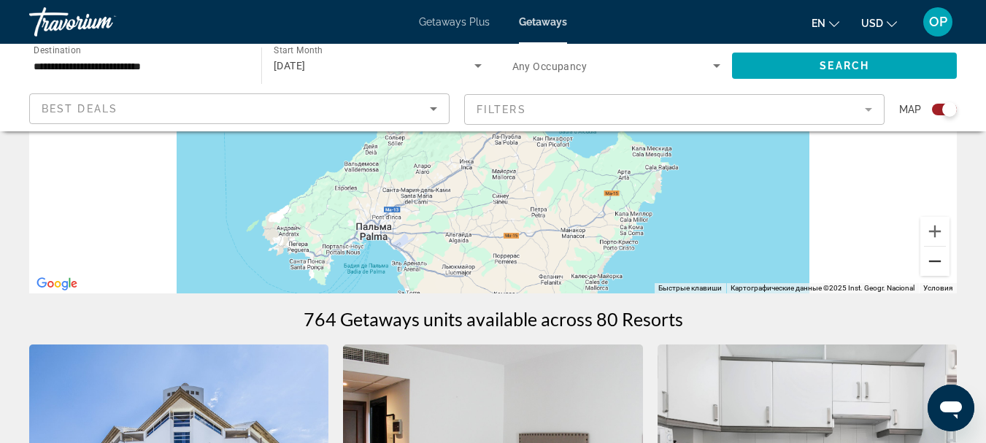
click at [930, 267] on button "Уменьшить" at bounding box center [935, 261] width 29 height 29
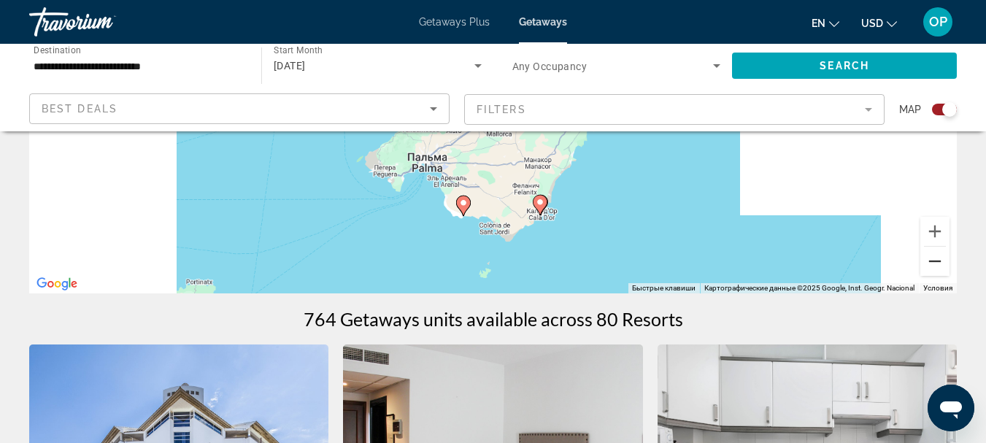
click at [930, 267] on button "Уменьшить" at bounding box center [935, 261] width 29 height 29
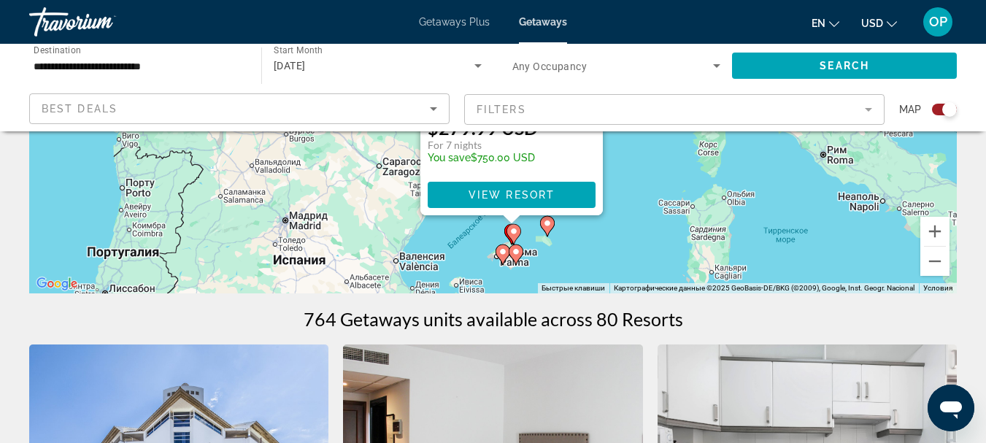
drag, startPoint x: 639, startPoint y: 180, endPoint x: 650, endPoint y: 344, distance: 164.6
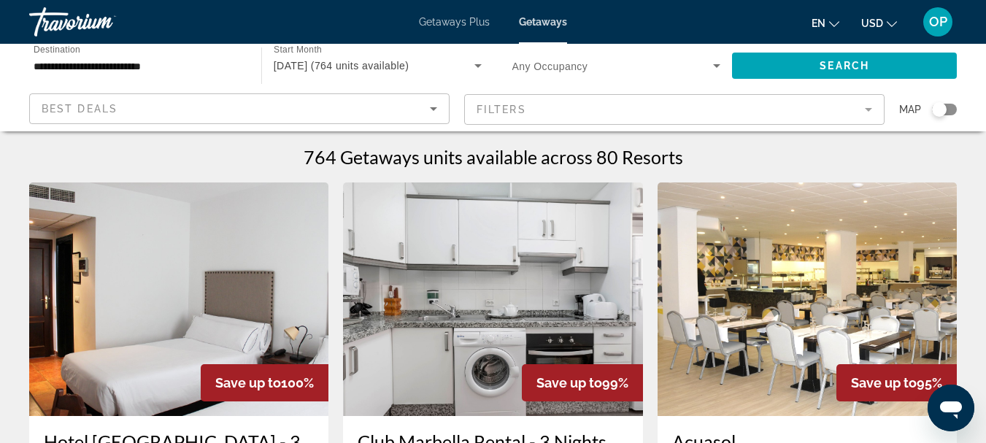
click at [944, 105] on div "Search widget" at bounding box center [939, 109] width 15 height 15
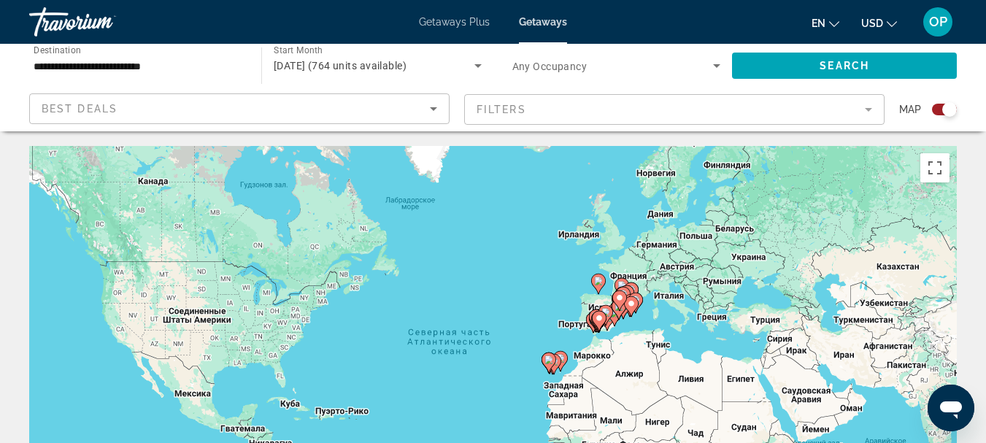
click at [613, 318] on gmp-advanced-marker "Main content" at bounding box center [619, 310] width 15 height 22
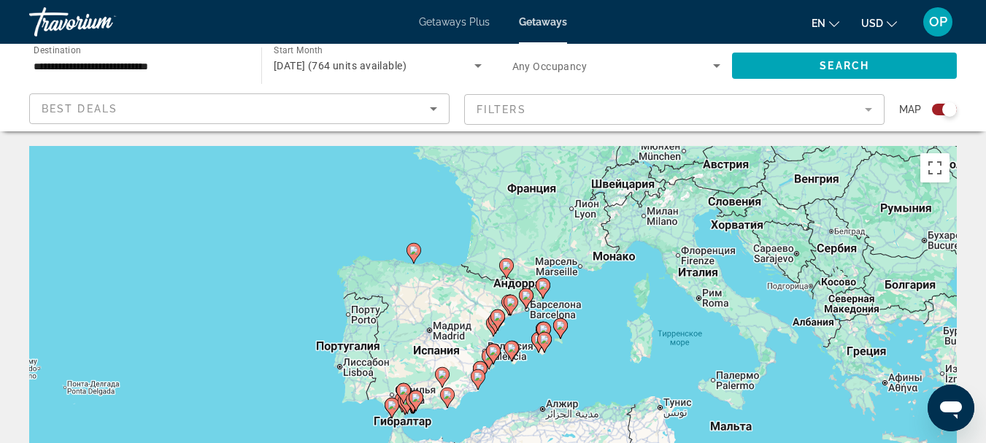
click at [495, 352] on image "Main content" at bounding box center [493, 351] width 9 height 9
type input "**********"
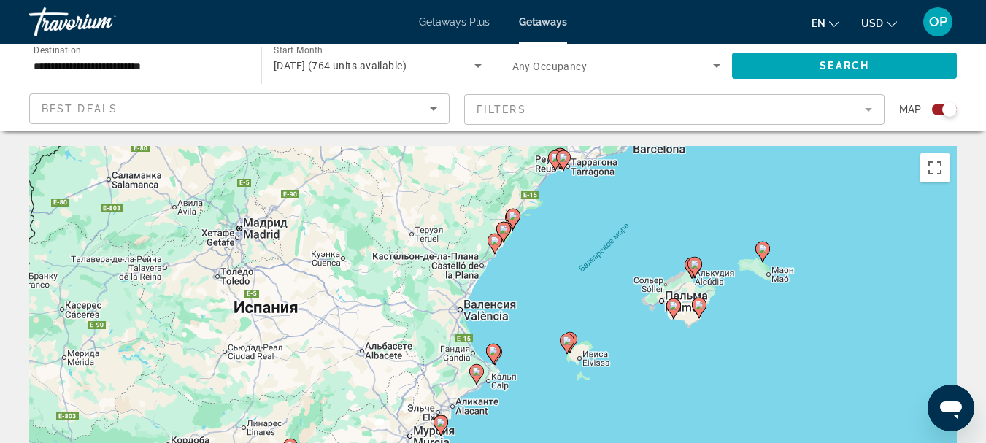
click at [572, 350] on gmp-advanced-marker "Main content" at bounding box center [567, 344] width 15 height 22
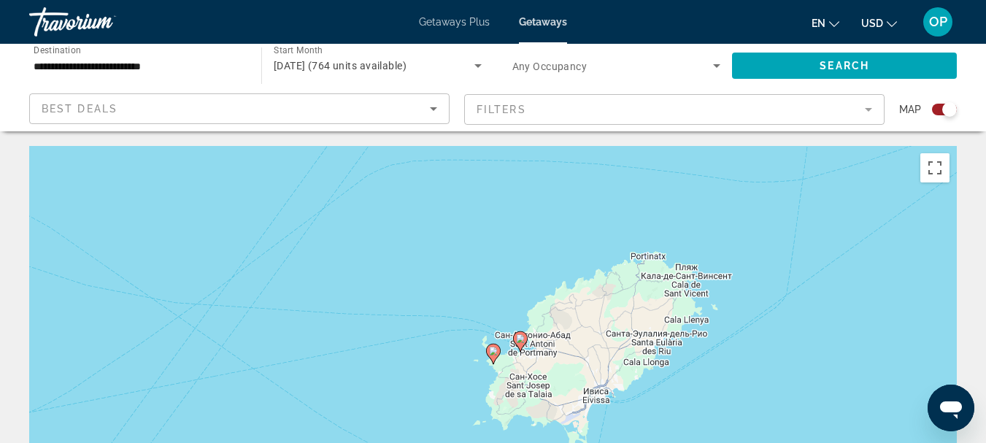
click at [520, 342] on image "Main content" at bounding box center [520, 338] width 9 height 9
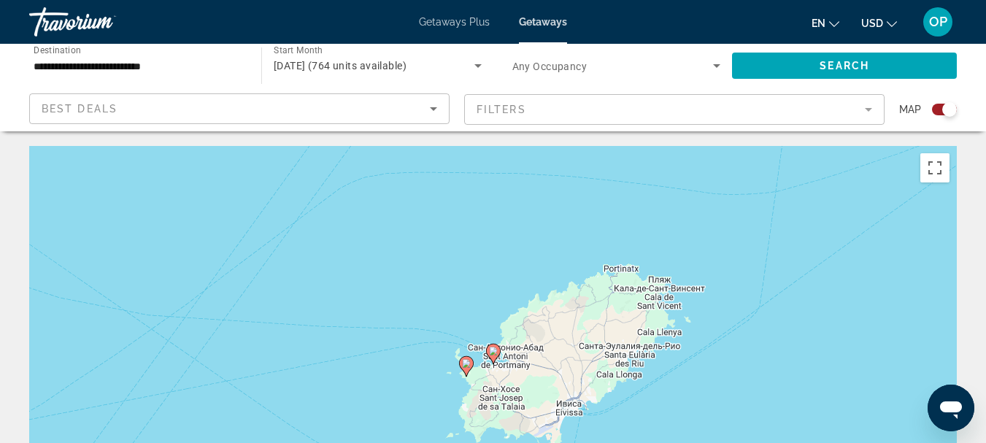
click at [496, 357] on icon "Main content" at bounding box center [492, 354] width 13 height 19
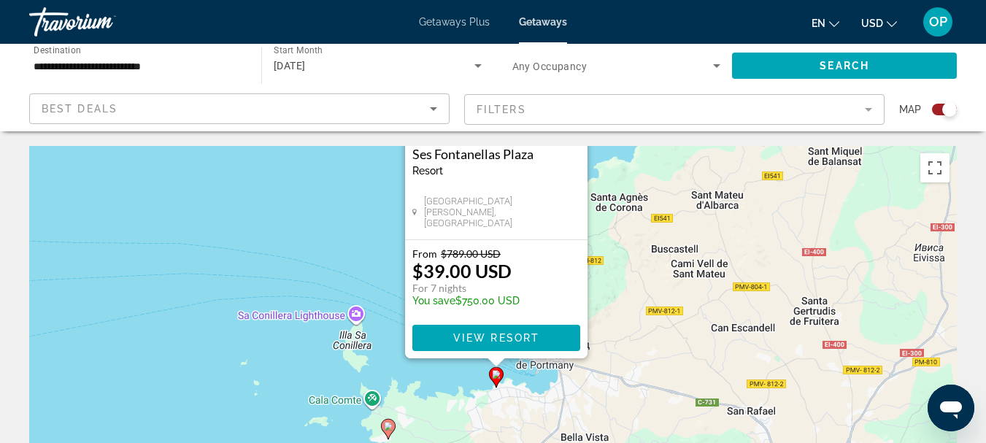
drag, startPoint x: 639, startPoint y: 391, endPoint x: 640, endPoint y: 212, distance: 178.1
click at [640, 212] on div "Чтобы активировать перетаскивание с помощью клавиатуры, нажмите Alt + Ввод. Пос…" at bounding box center [493, 365] width 928 height 438
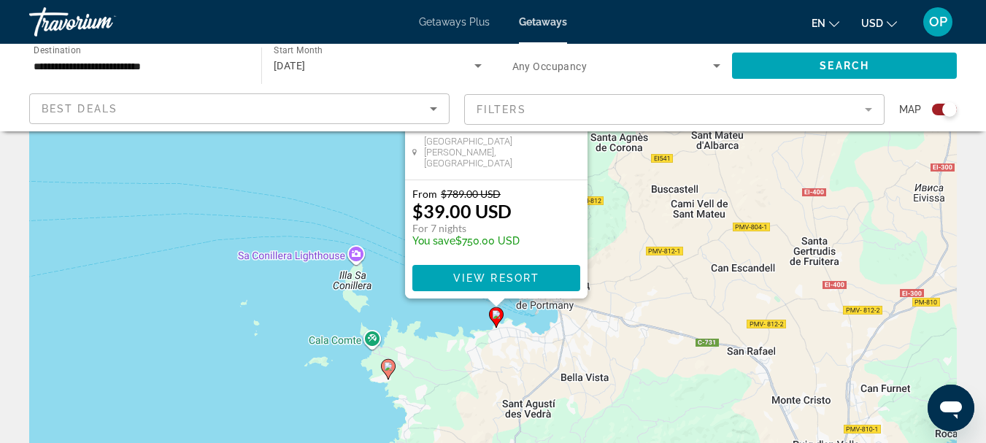
scroll to position [35, 0]
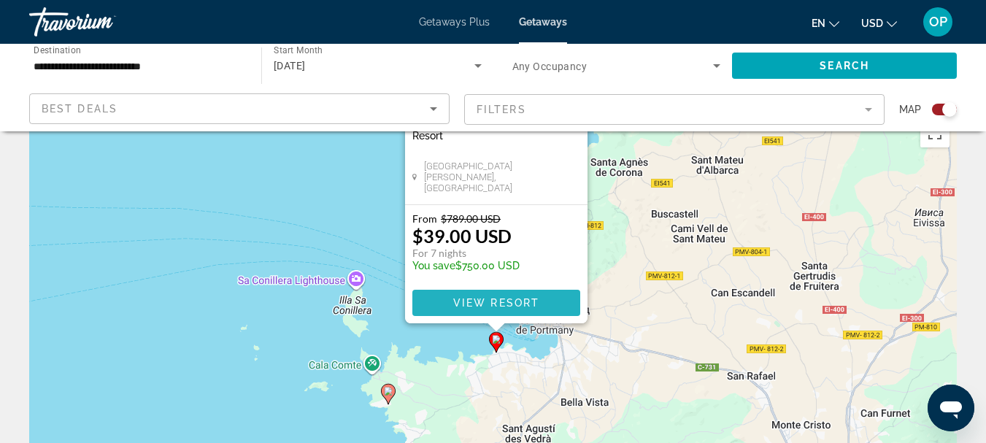
click at [477, 308] on span "View Resort" at bounding box center [496, 303] width 86 height 12
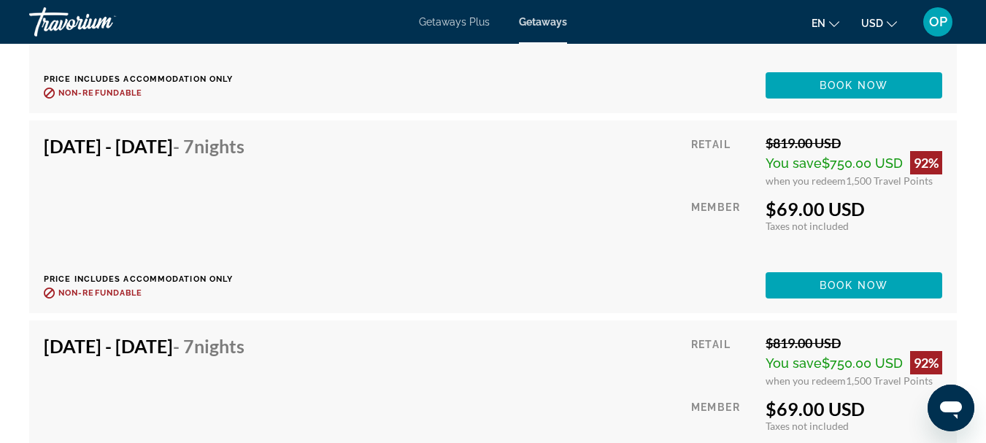
scroll to position [3185, 0]
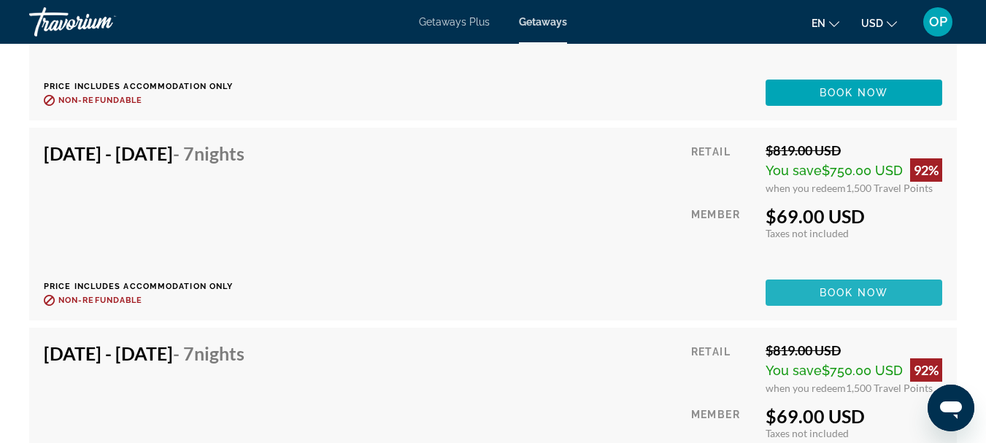
click at [842, 290] on span "Main content" at bounding box center [854, 292] width 177 height 35
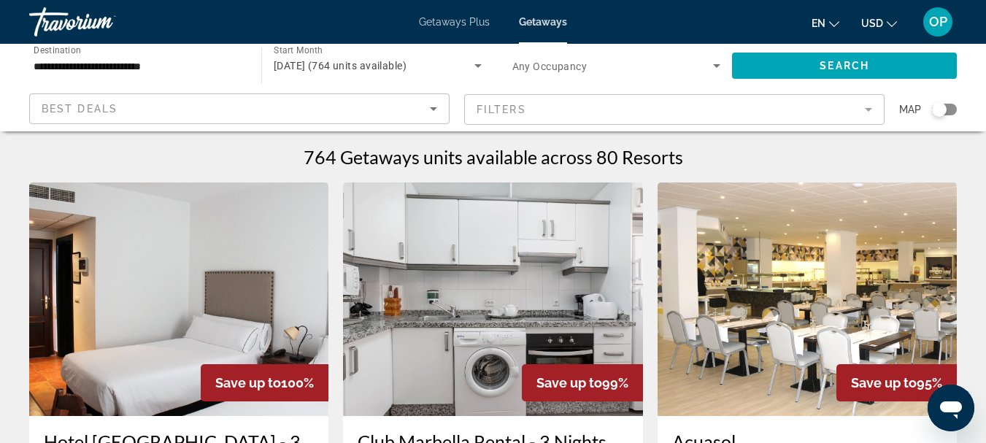
click at [949, 112] on div "Search widget" at bounding box center [944, 110] width 25 height 12
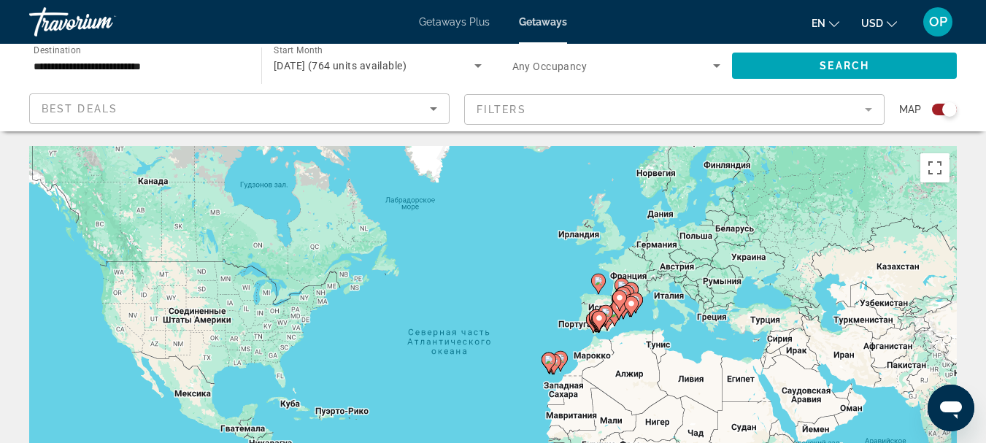
click at [620, 315] on icon "Main content" at bounding box center [618, 309] width 13 height 19
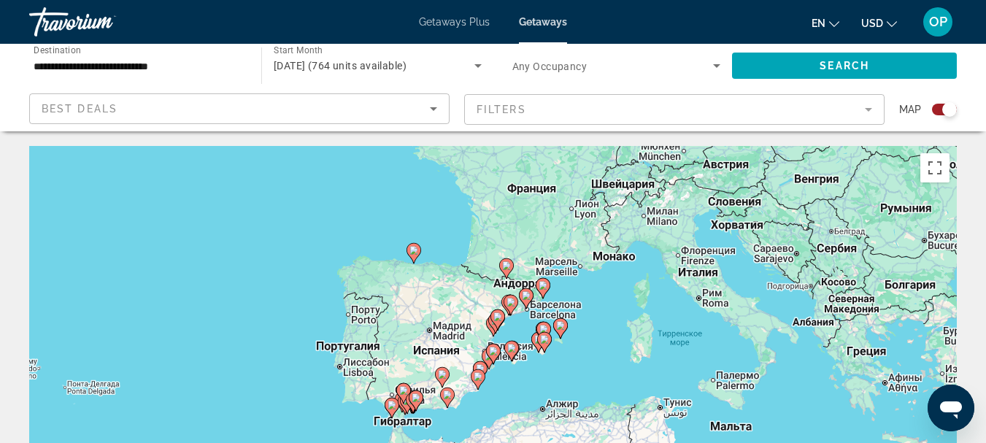
click at [508, 351] on image "Main content" at bounding box center [511, 348] width 9 height 9
type input "**********"
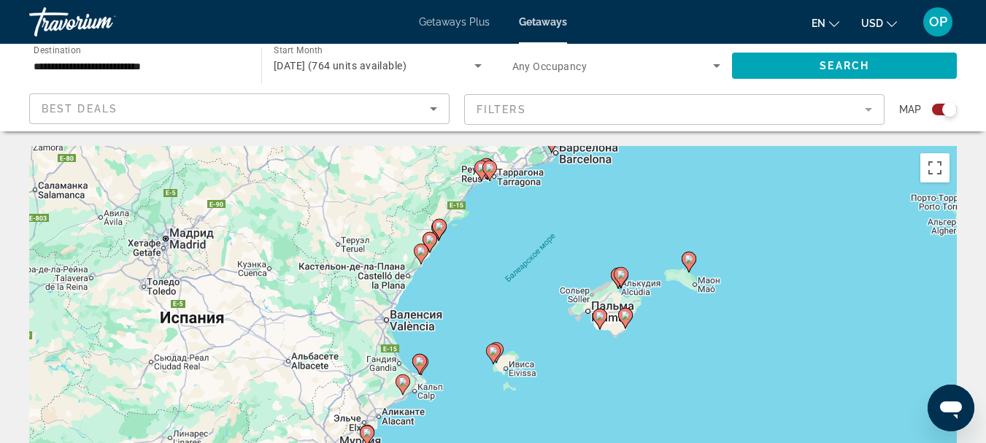
click at [488, 350] on icon "Main content" at bounding box center [492, 354] width 13 height 19
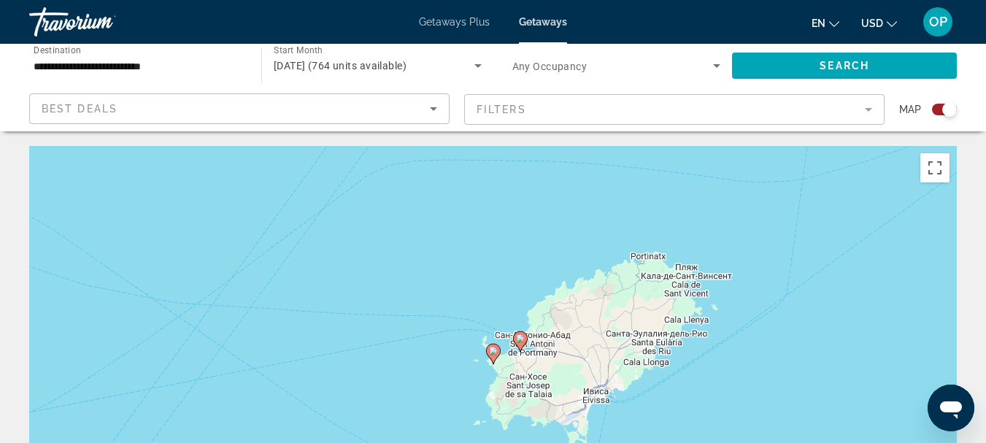
click at [494, 354] on image "Main content" at bounding box center [493, 351] width 9 height 9
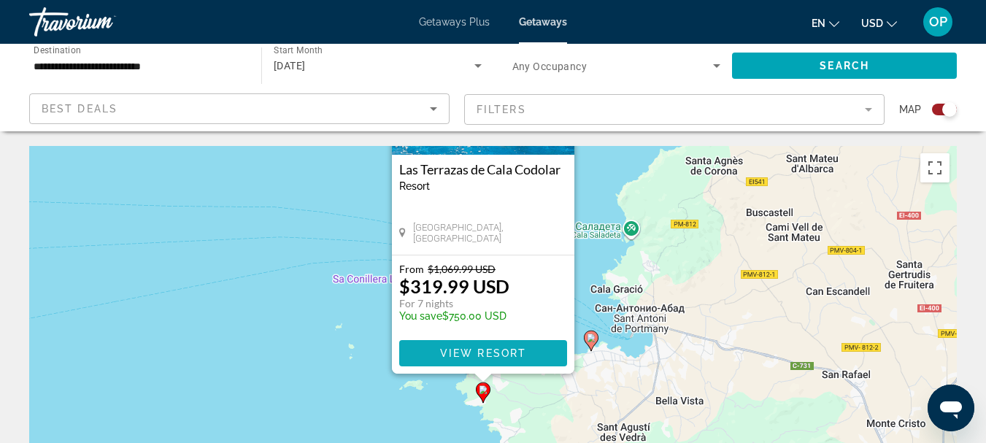
drag, startPoint x: 599, startPoint y: 400, endPoint x: 497, endPoint y: 343, distance: 116.4
click at [588, 239] on div "Чтобы активировать перетаскивание с помощью клавиатуры, нажмите Alt + Ввод. Пос…" at bounding box center [493, 365] width 928 height 438
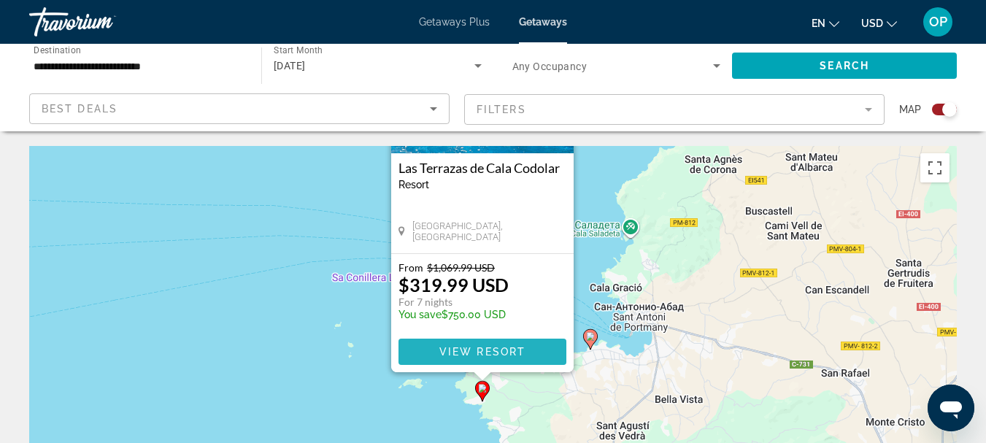
click at [506, 353] on span "View Resort" at bounding box center [482, 352] width 86 height 12
